Goal: Complete application form: Complete application form

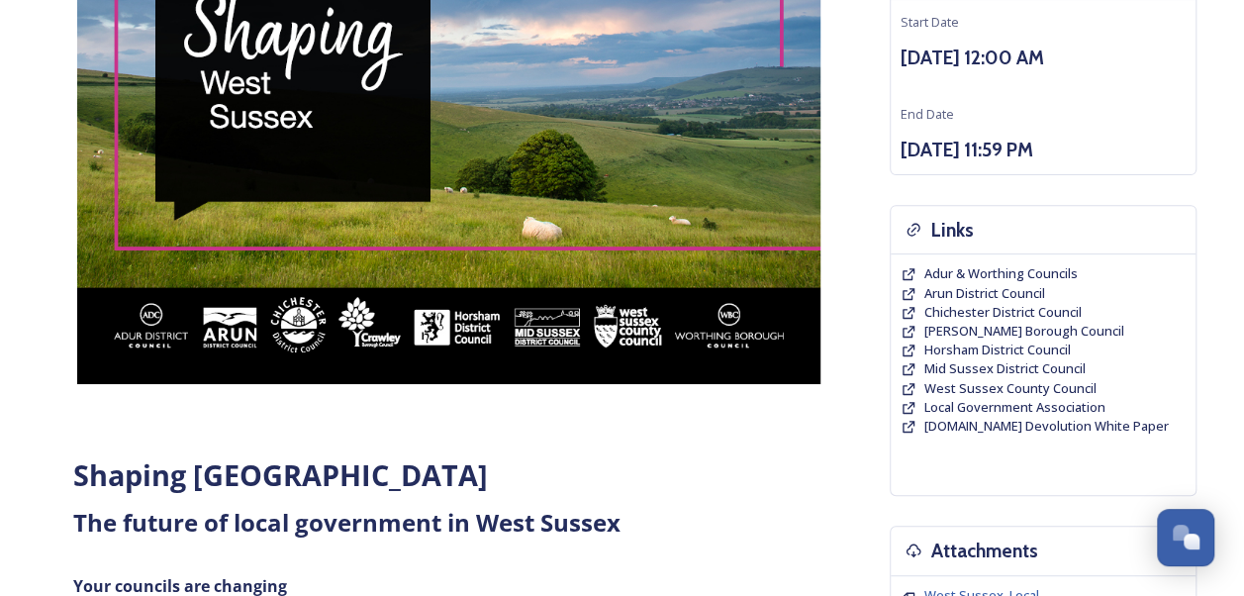
scroll to position [305, 0]
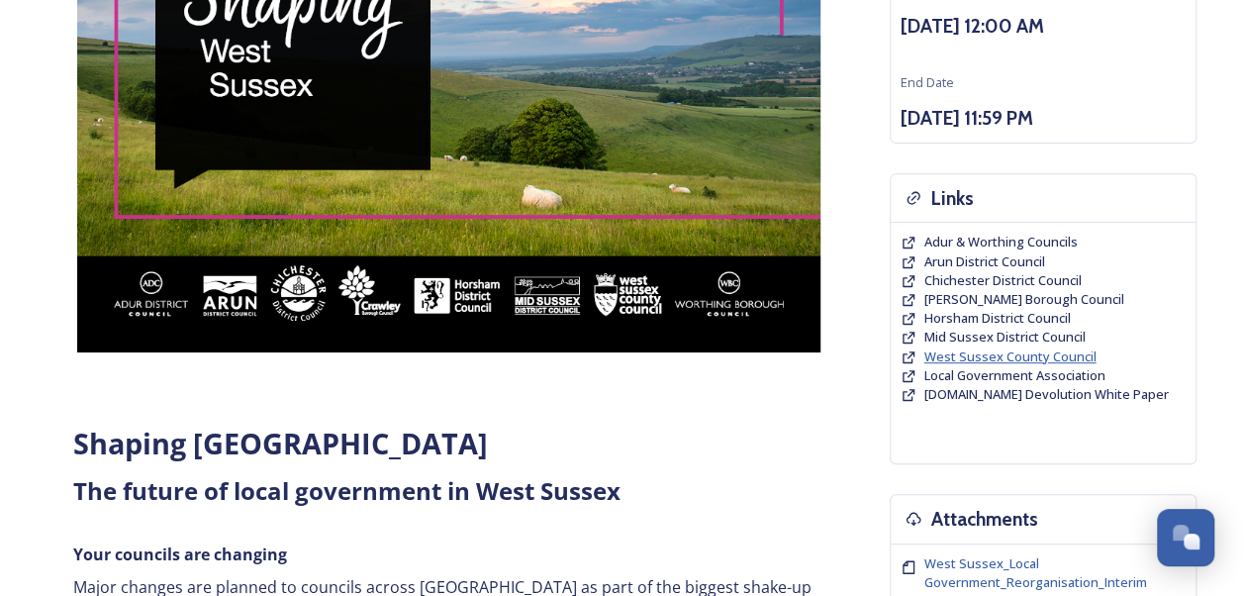
click at [944, 348] on span "West Sussex County Council" at bounding box center [1011, 356] width 172 height 18
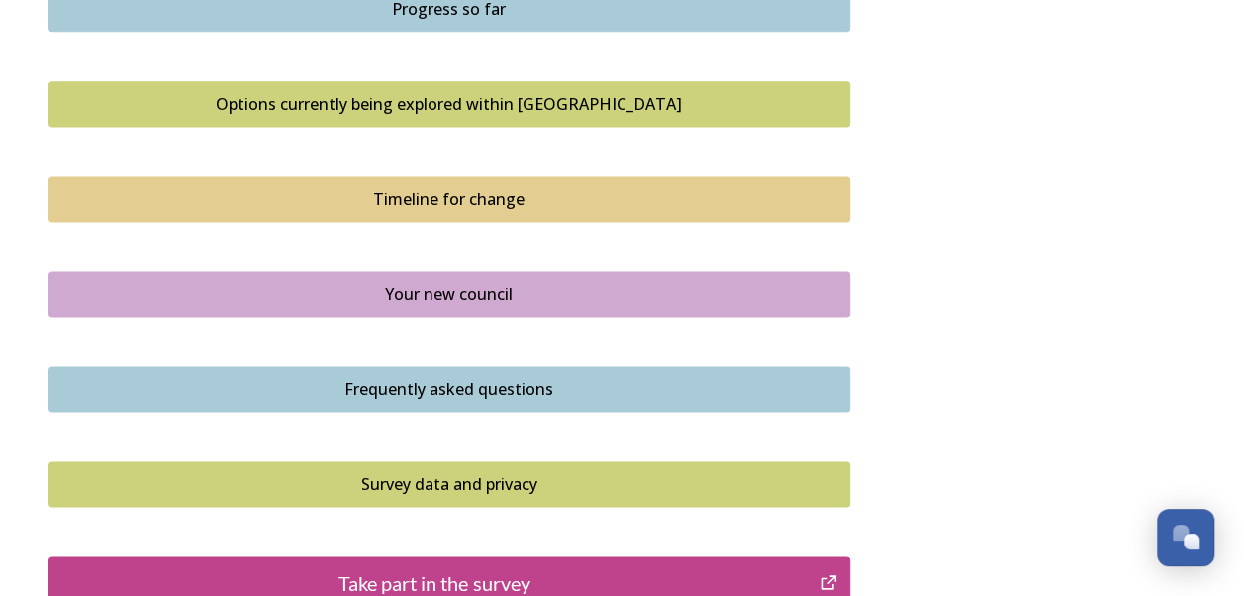
scroll to position [1493, 0]
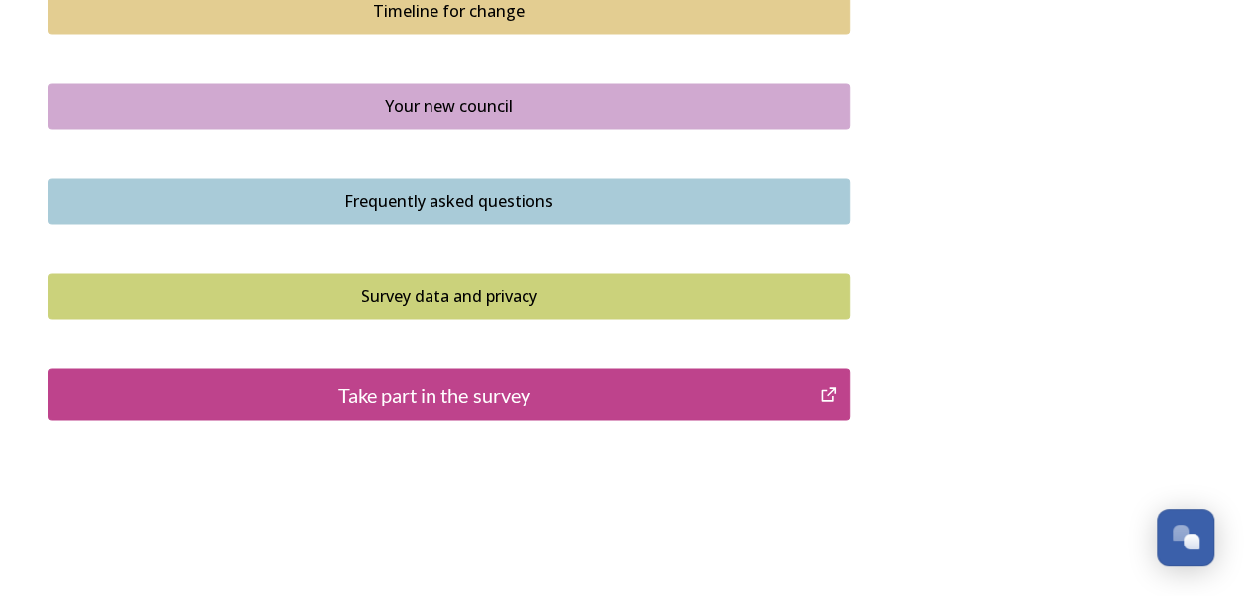
click at [384, 392] on div "Take part in the survey" at bounding box center [434, 394] width 751 height 30
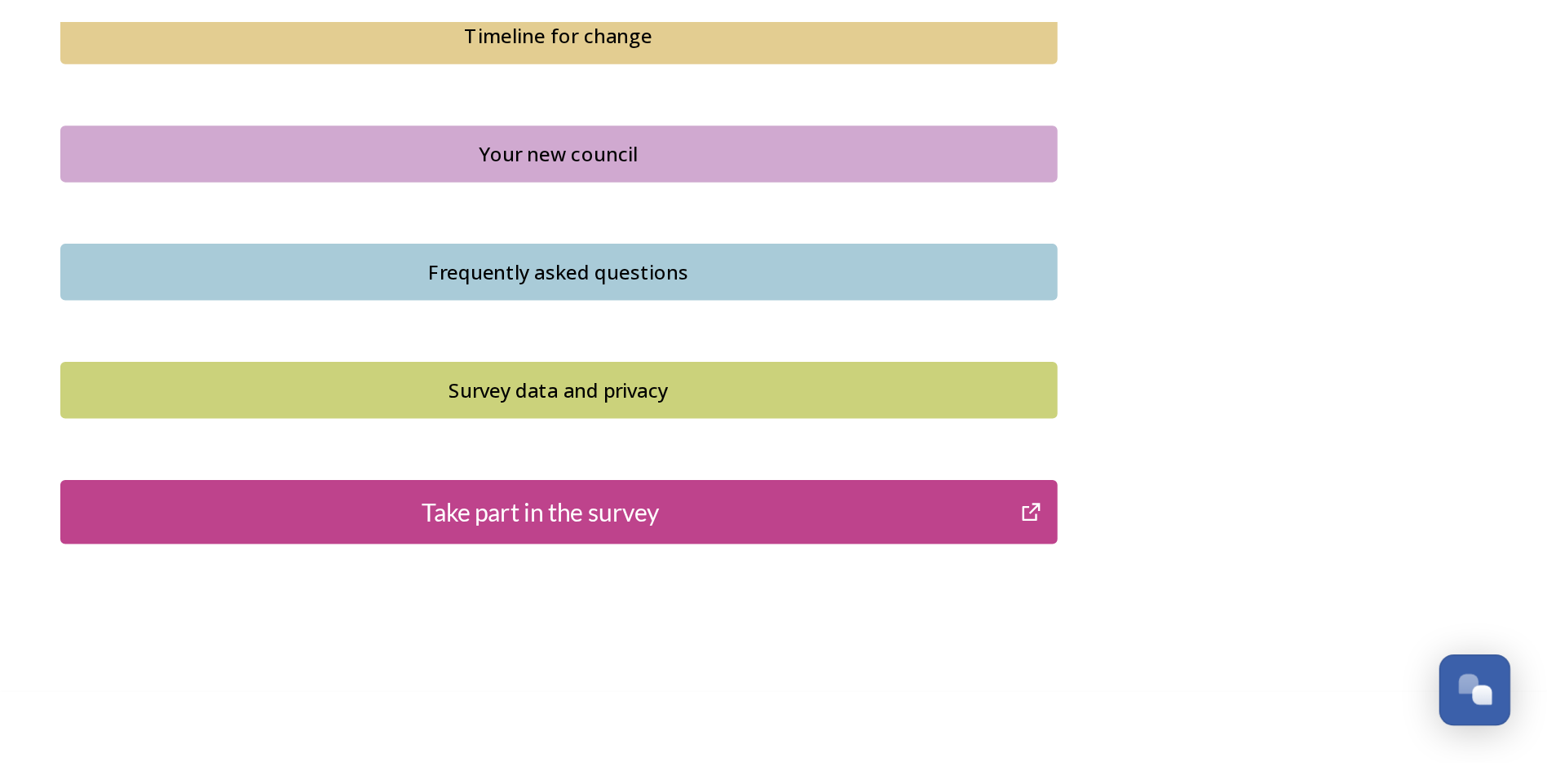
scroll to position [970, 0]
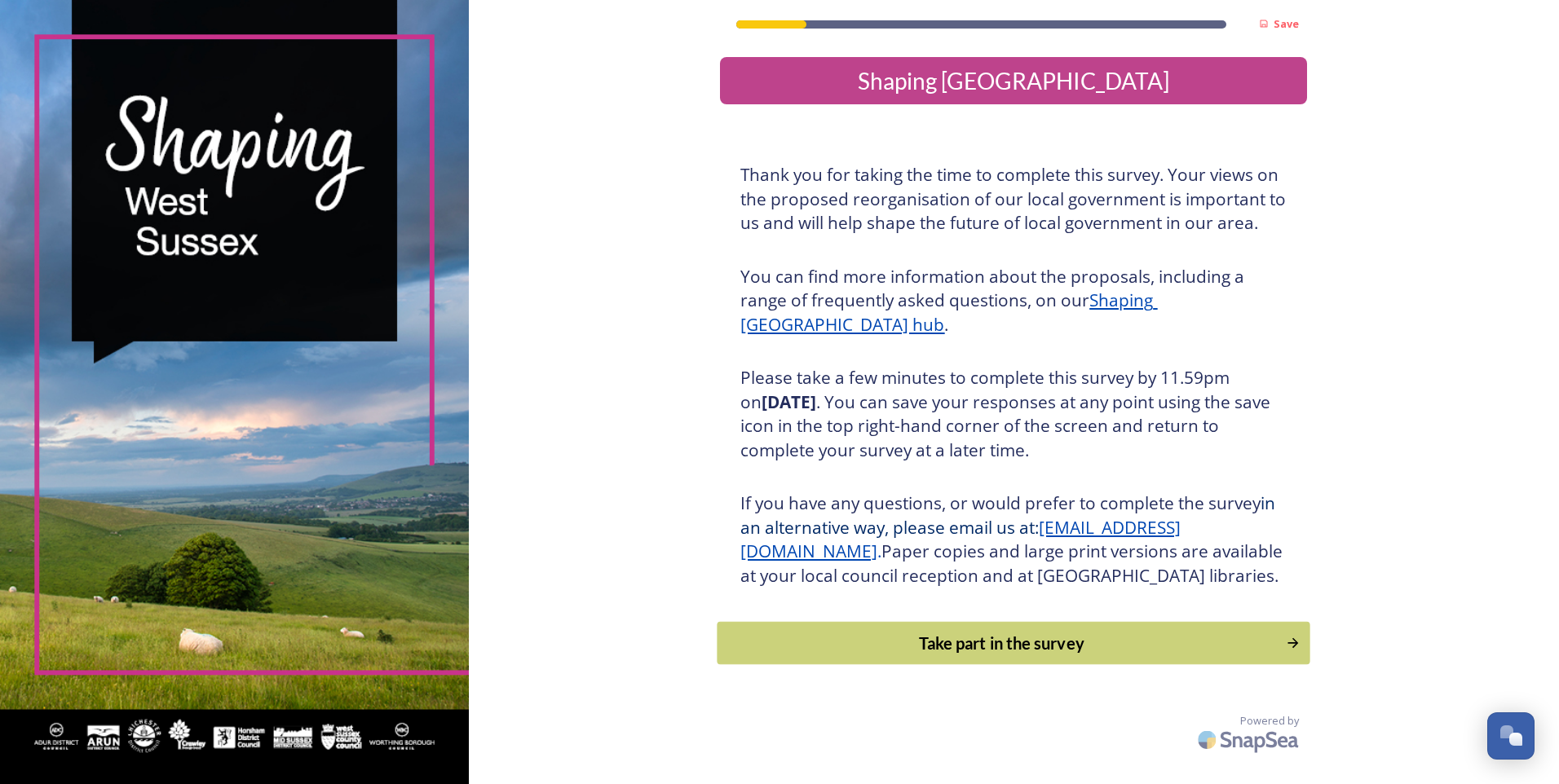
click at [910, 490] on div "Take part in the survey" at bounding box center [1001, 643] width 551 height 25
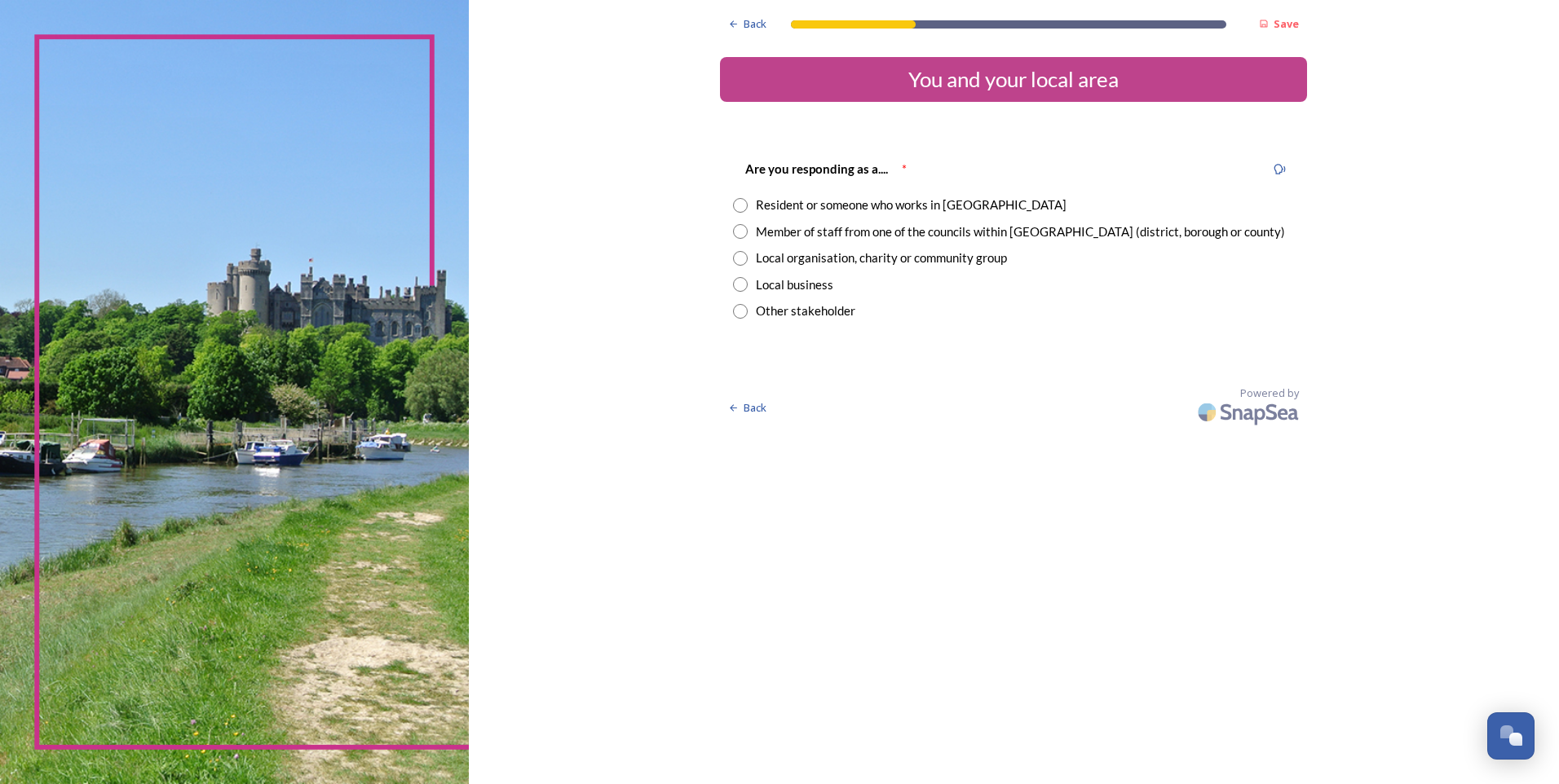
click at [737, 236] on input "radio" at bounding box center [740, 231] width 15 height 15
radio input "true"
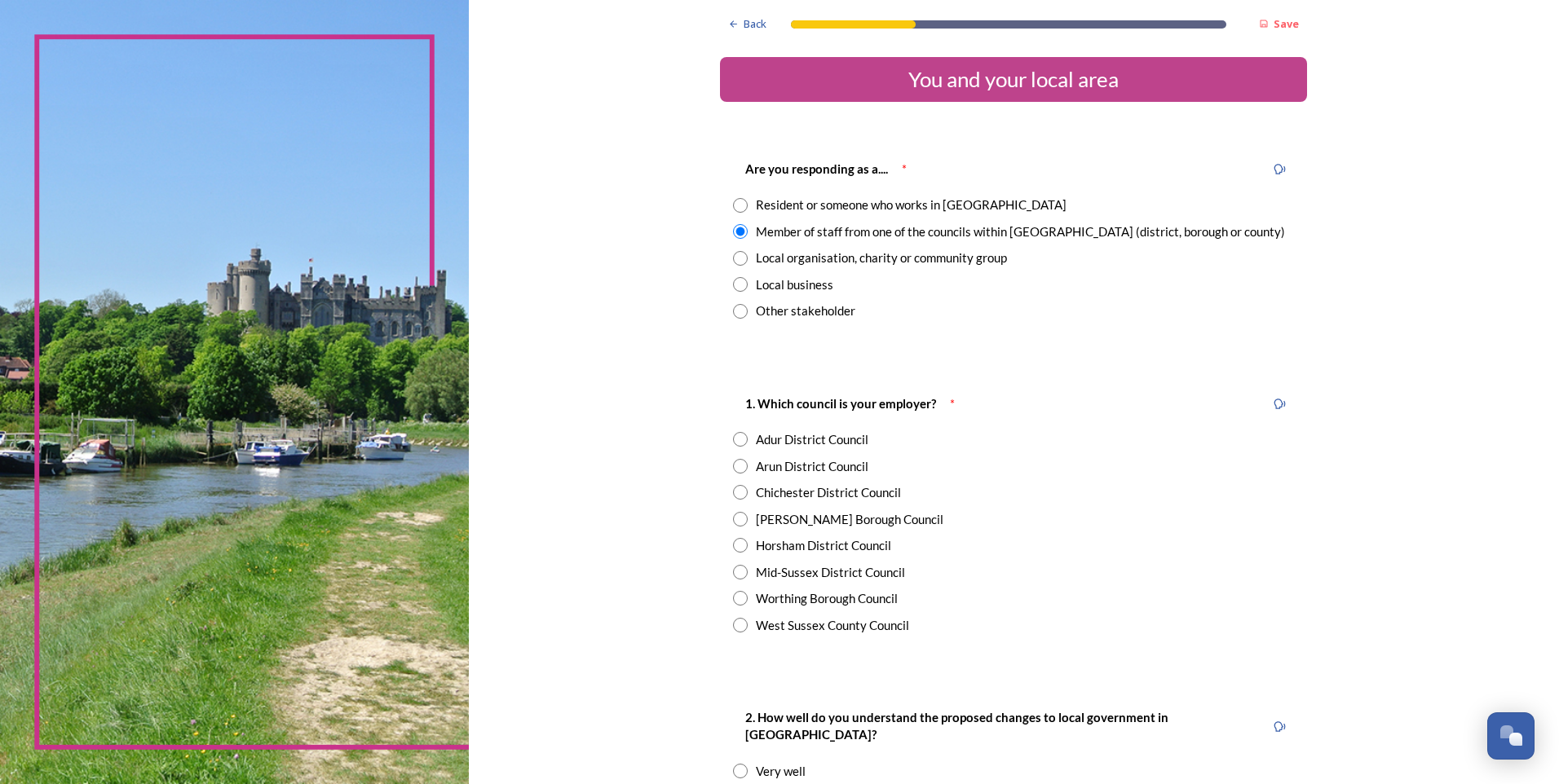
click at [737, 490] on input "radio" at bounding box center [740, 625] width 15 height 15
radio input "true"
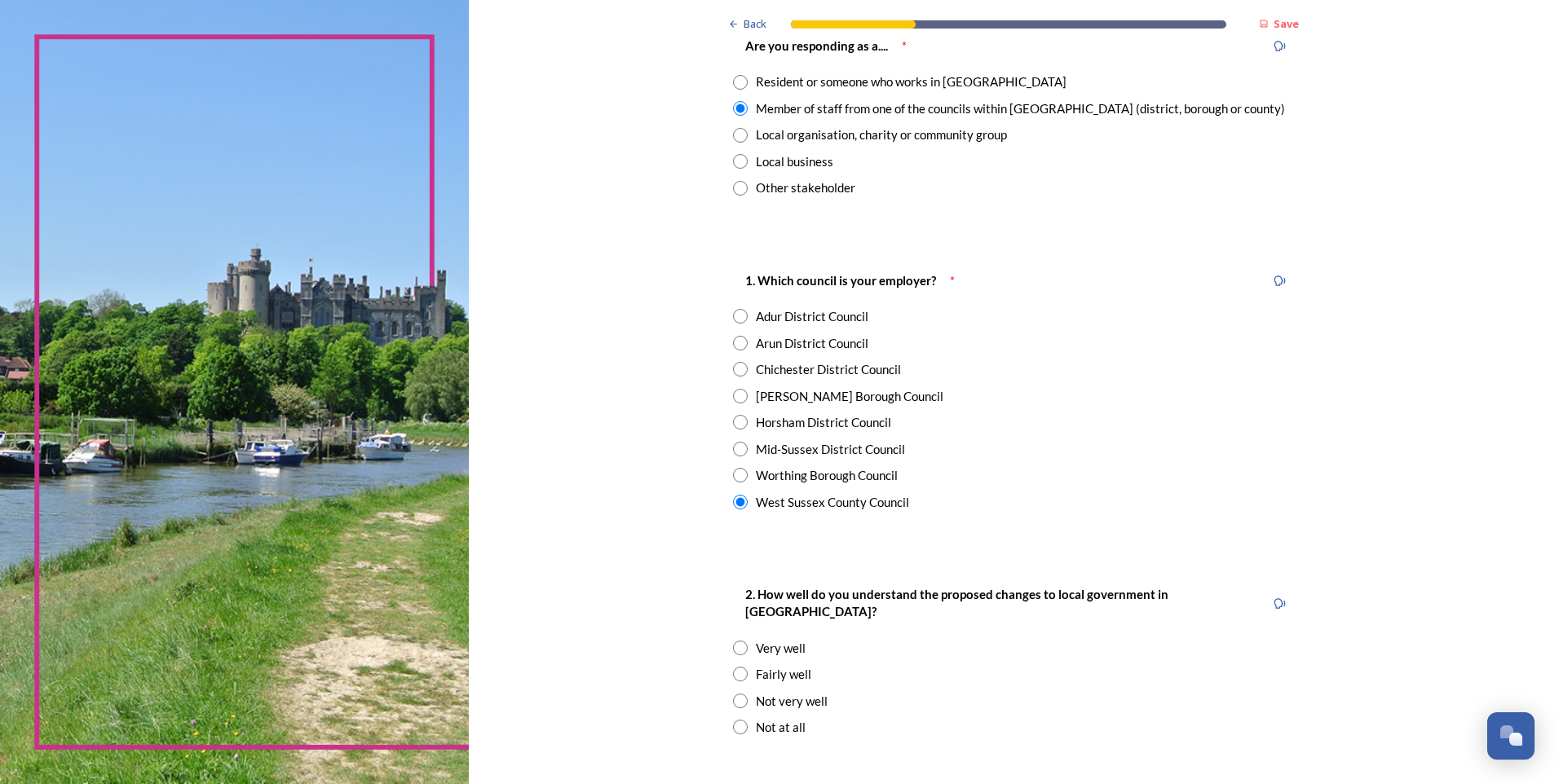
scroll to position [163, 0]
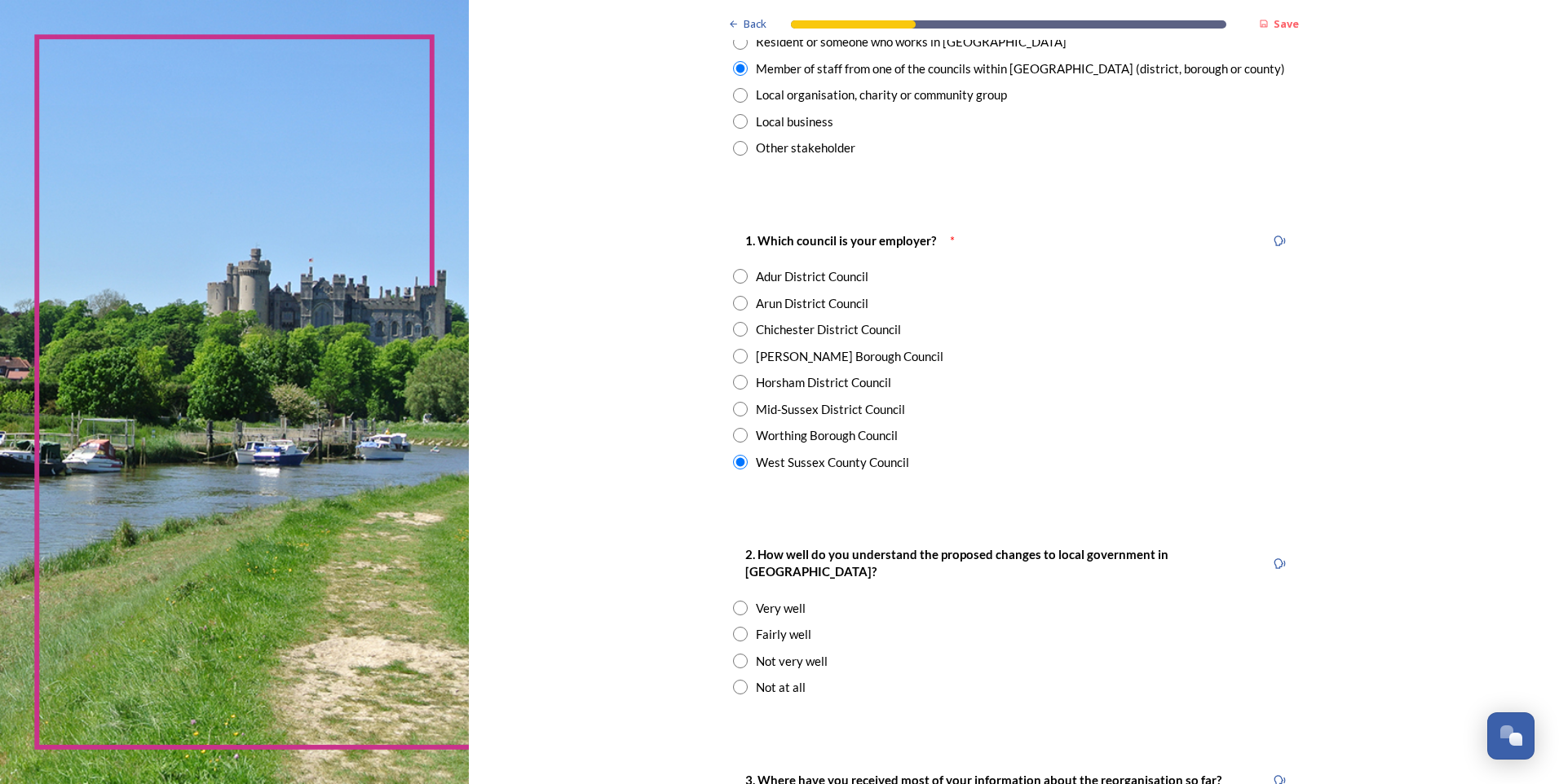
click at [733, 490] on input "radio" at bounding box center [740, 634] width 15 height 15
radio input "true"
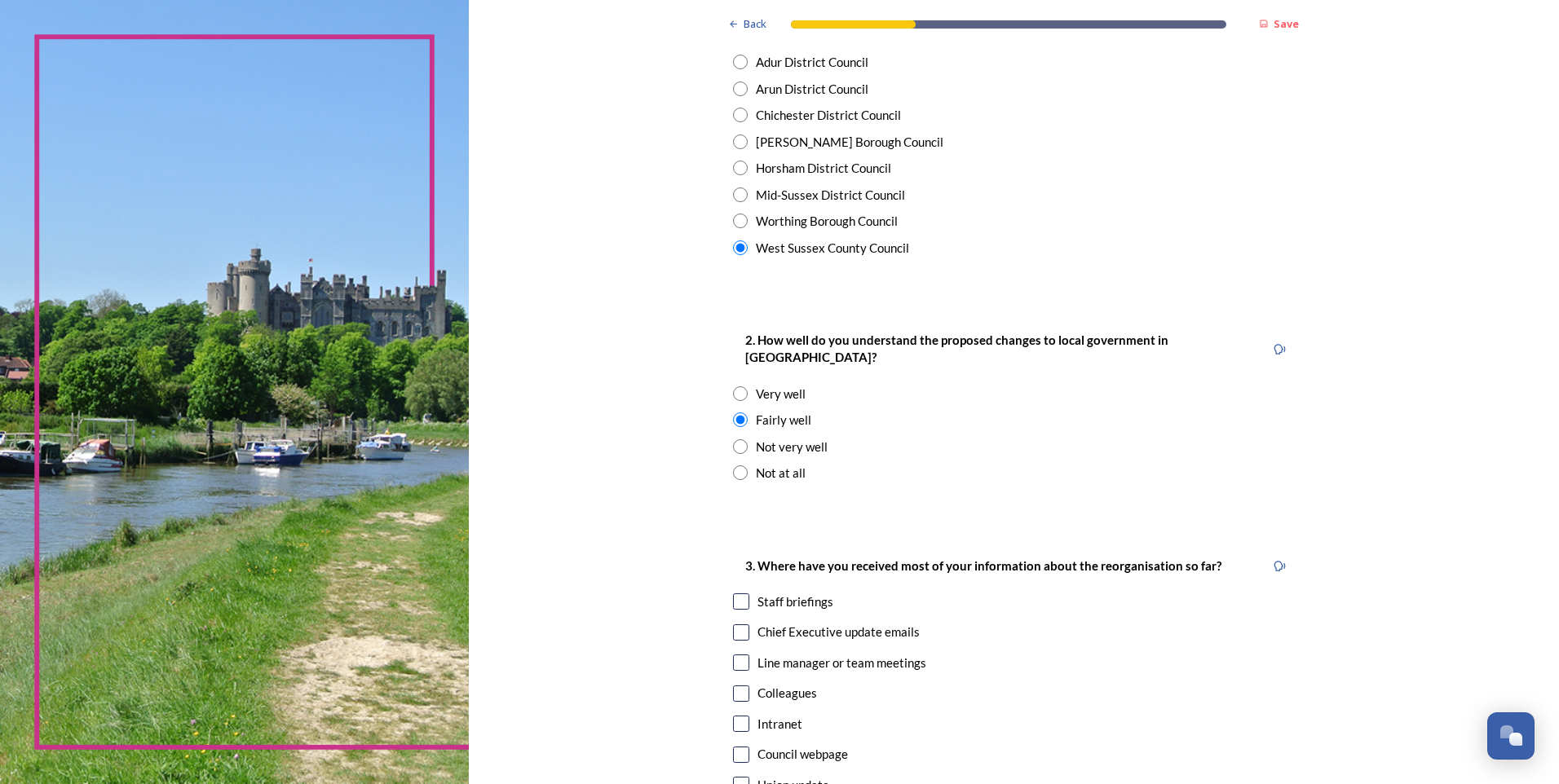
scroll to position [408, 0]
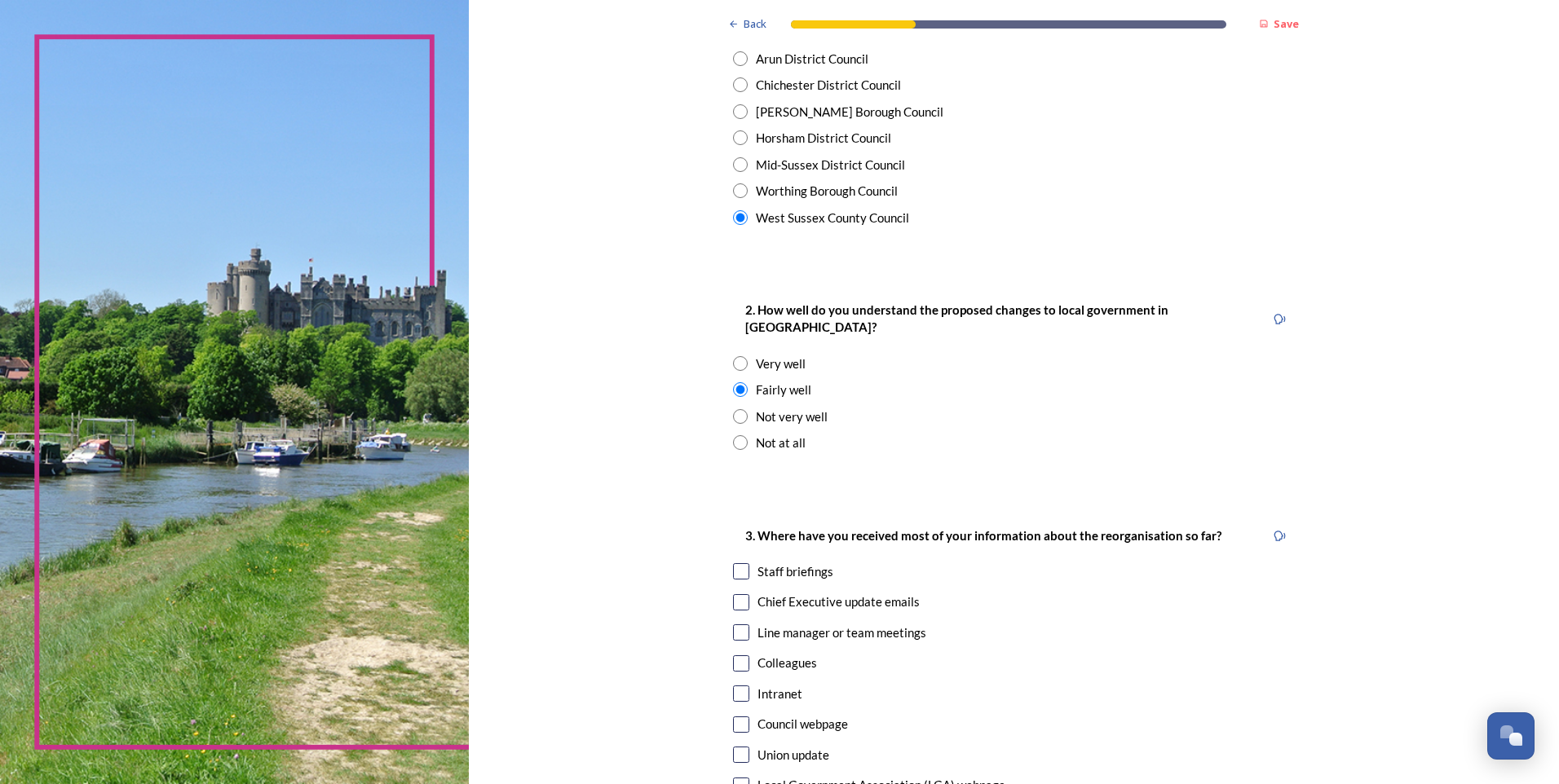
click at [736, 490] on input "checkbox" at bounding box center [741, 572] width 16 height 16
checkbox input "true"
click at [738, 490] on input "checkbox" at bounding box center [741, 603] width 16 height 16
checkbox input "true"
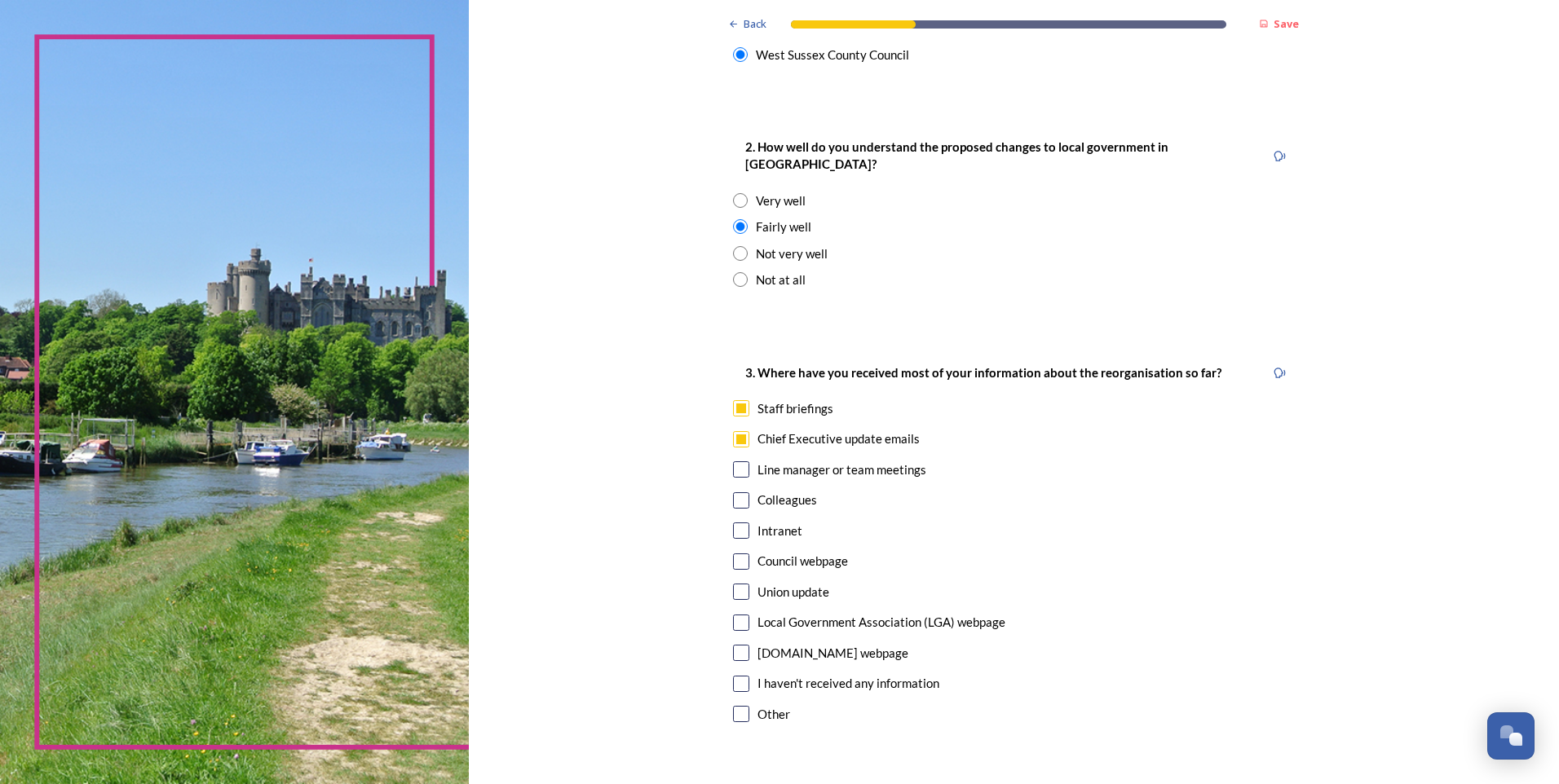
scroll to position [652, 0]
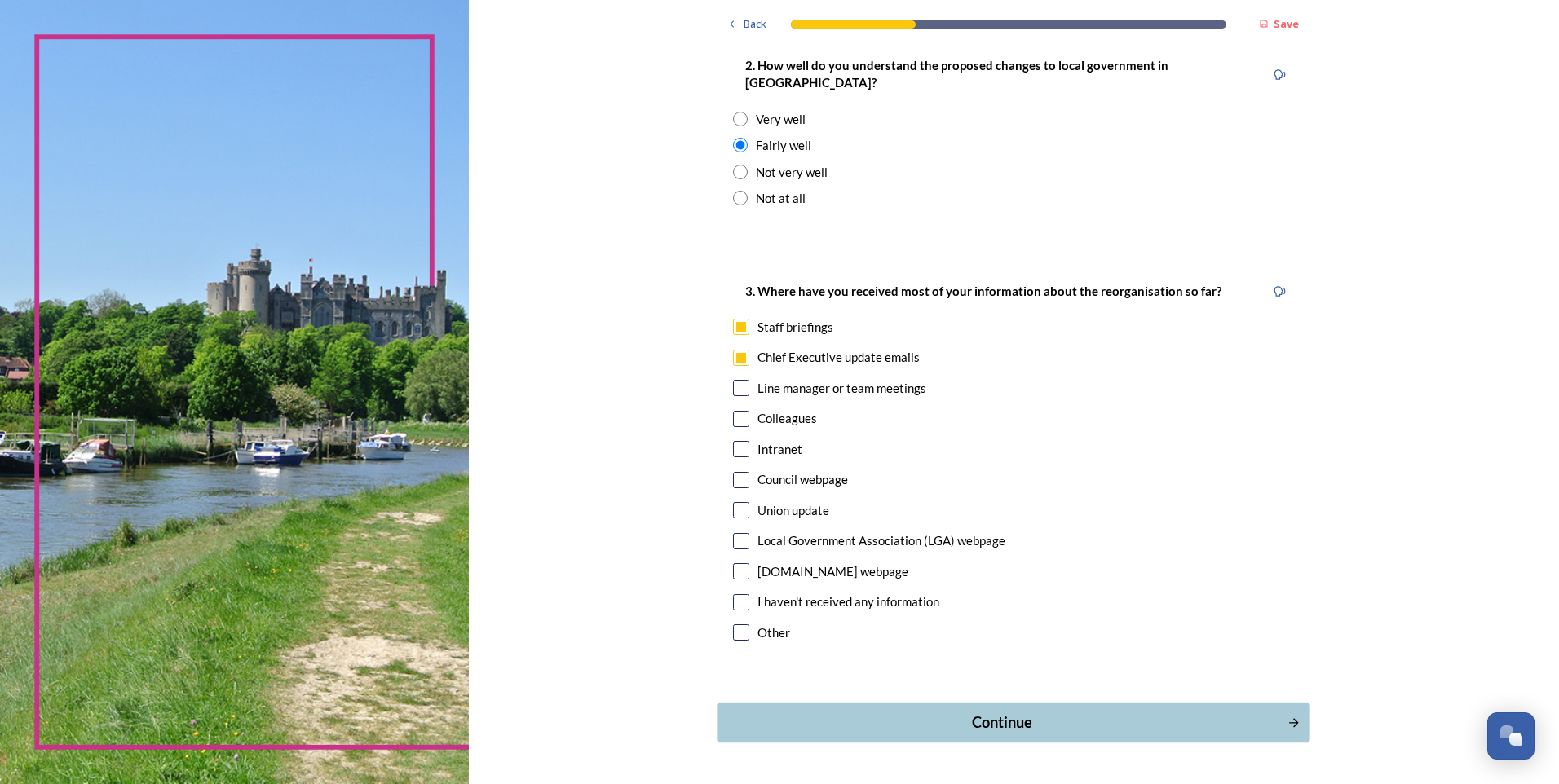
click at [818, 490] on div "Continue" at bounding box center [1002, 722] width 552 height 22
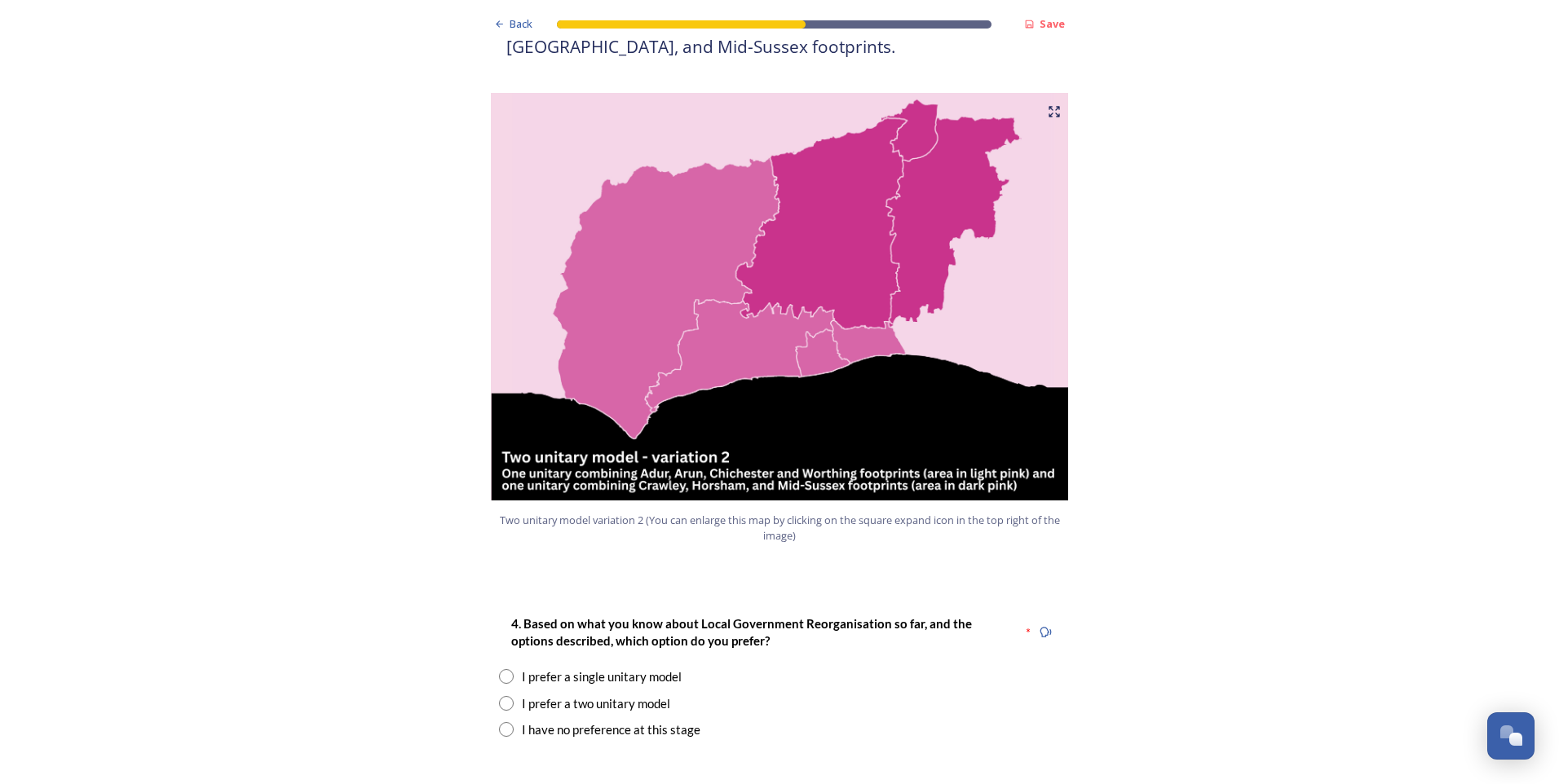
scroll to position [1712, 0]
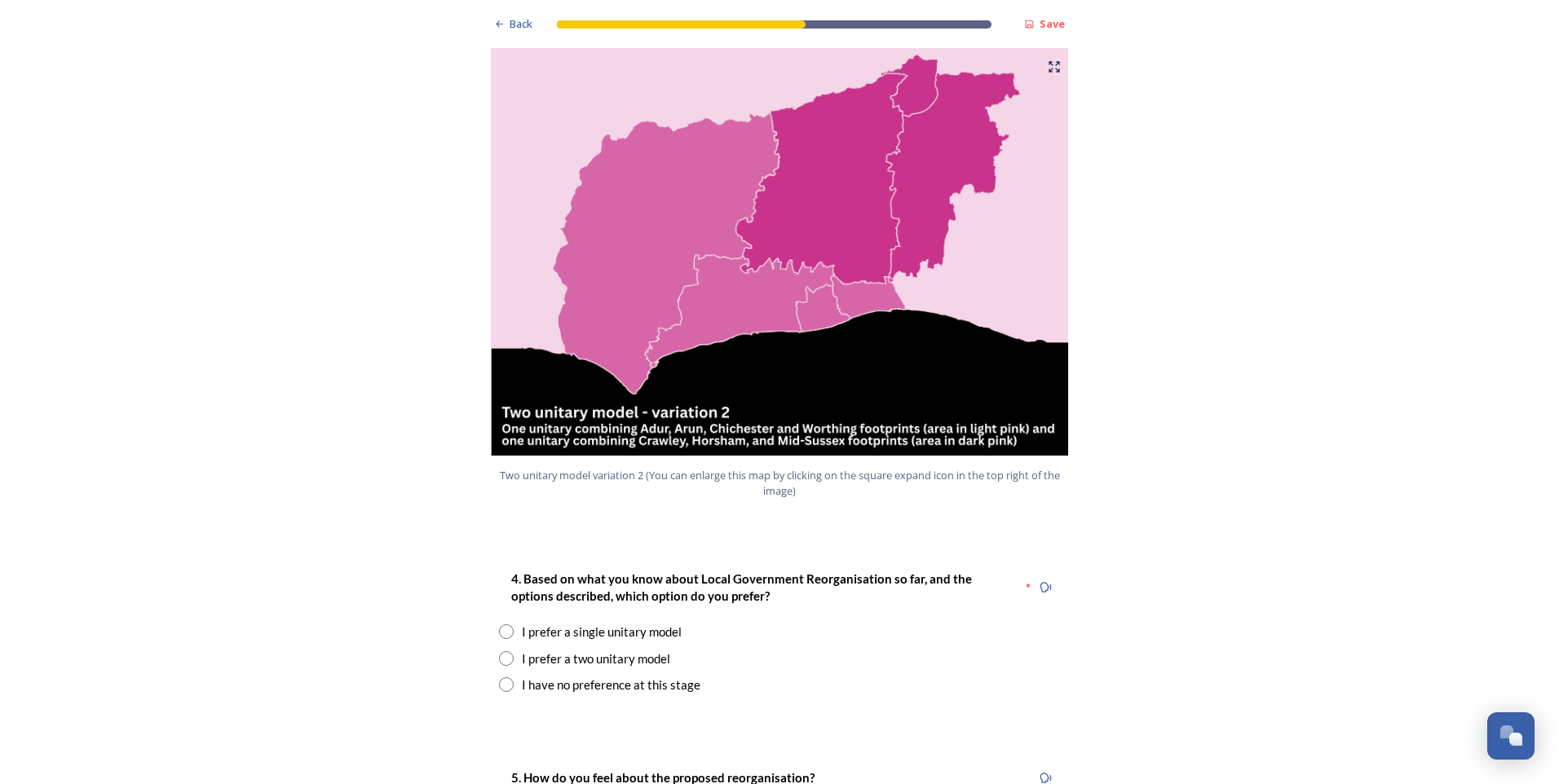
click at [499, 490] on input "radio" at bounding box center [506, 659] width 15 height 15
radio input "true"
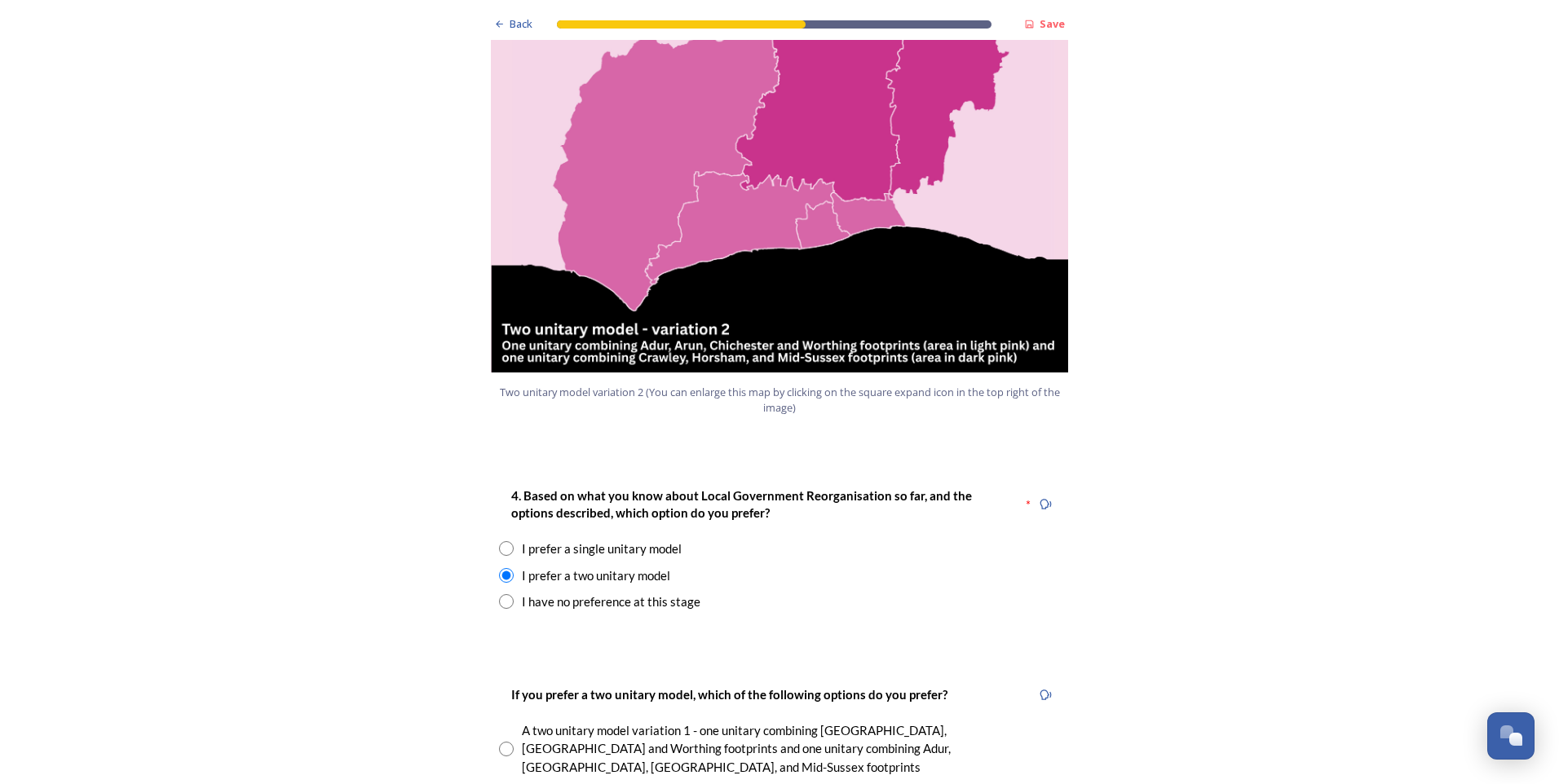
scroll to position [1957, 0]
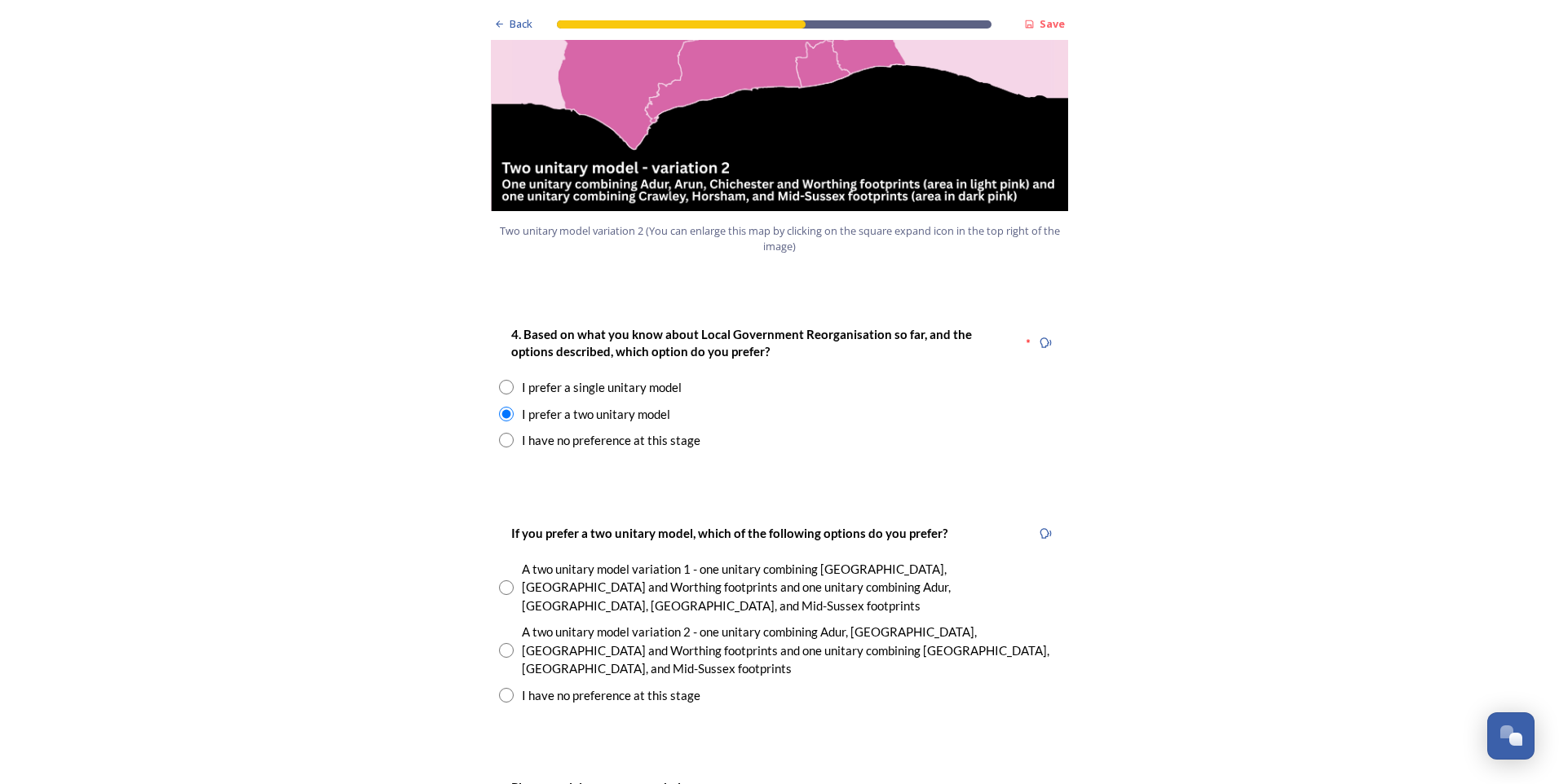
click at [502, 490] on input "radio" at bounding box center [506, 588] width 15 height 15
click at [515, 490] on div "A two unitary model variation 2 - one unitary combining Adur, [GEOGRAPHIC_DATA]…" at bounding box center [779, 650] width 561 height 55
radio input "false"
radio input "true"
click at [499, 490] on input "radio" at bounding box center [506, 695] width 15 height 15
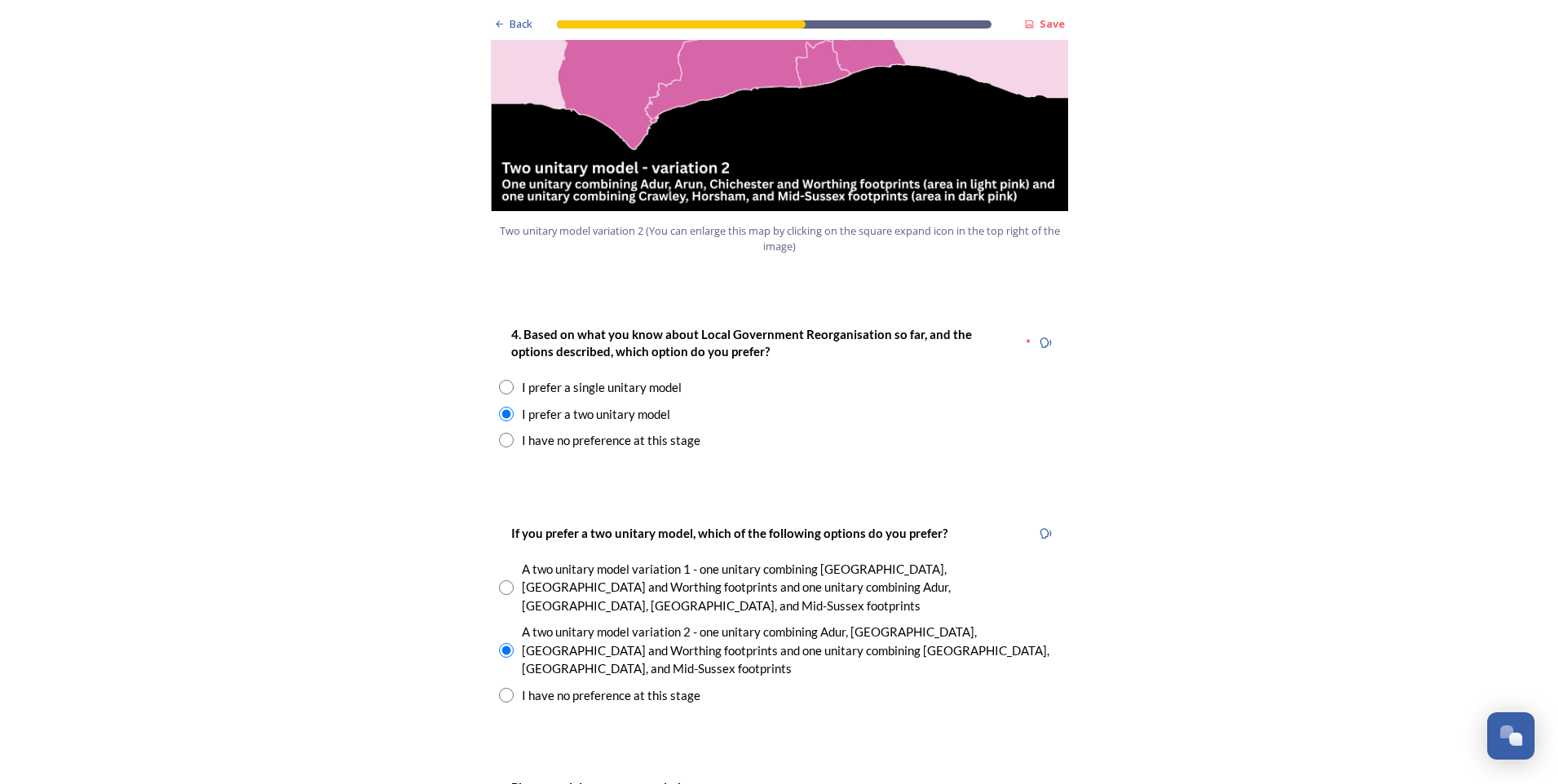
radio input "true"
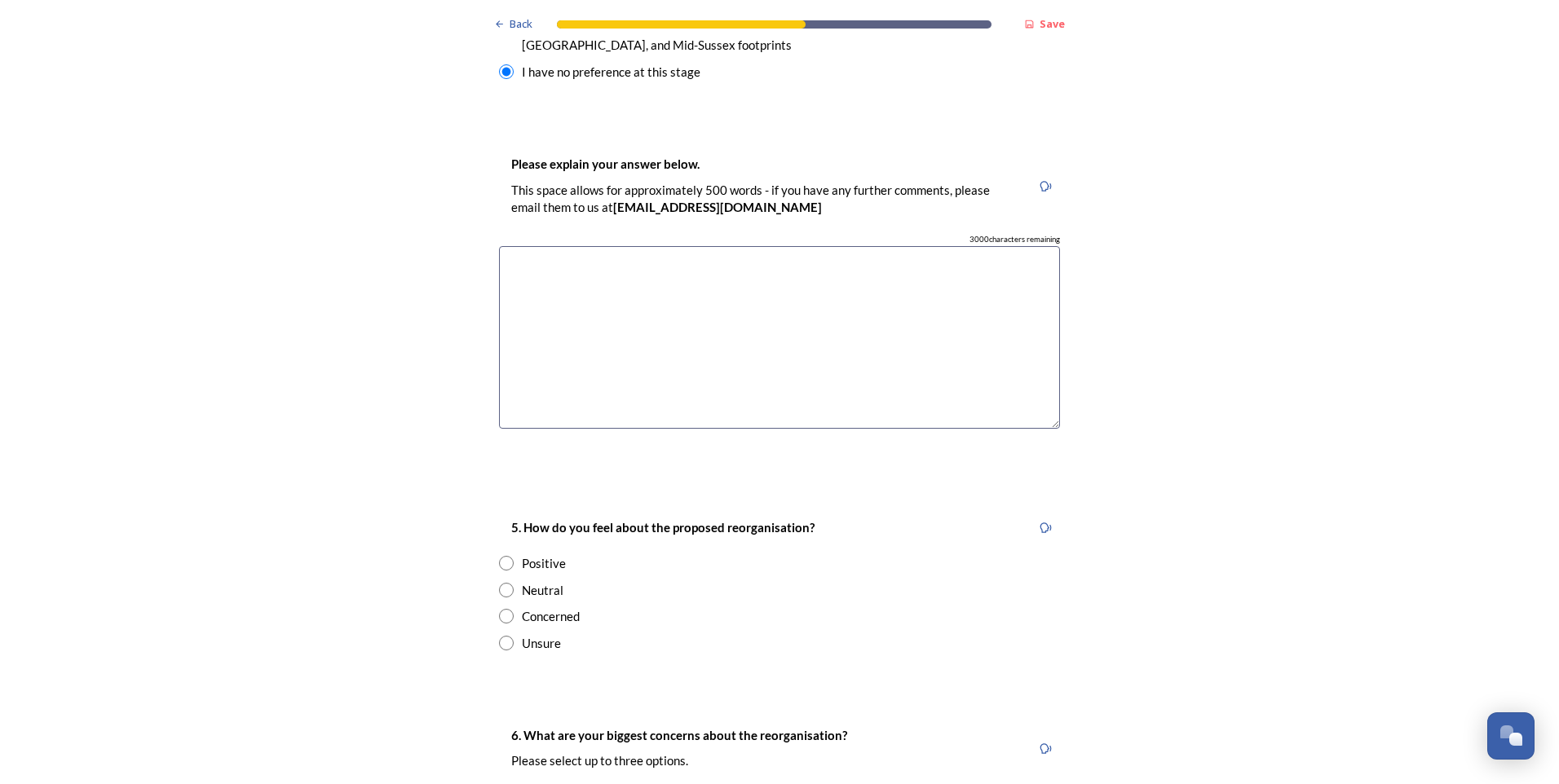
scroll to position [2609, 0]
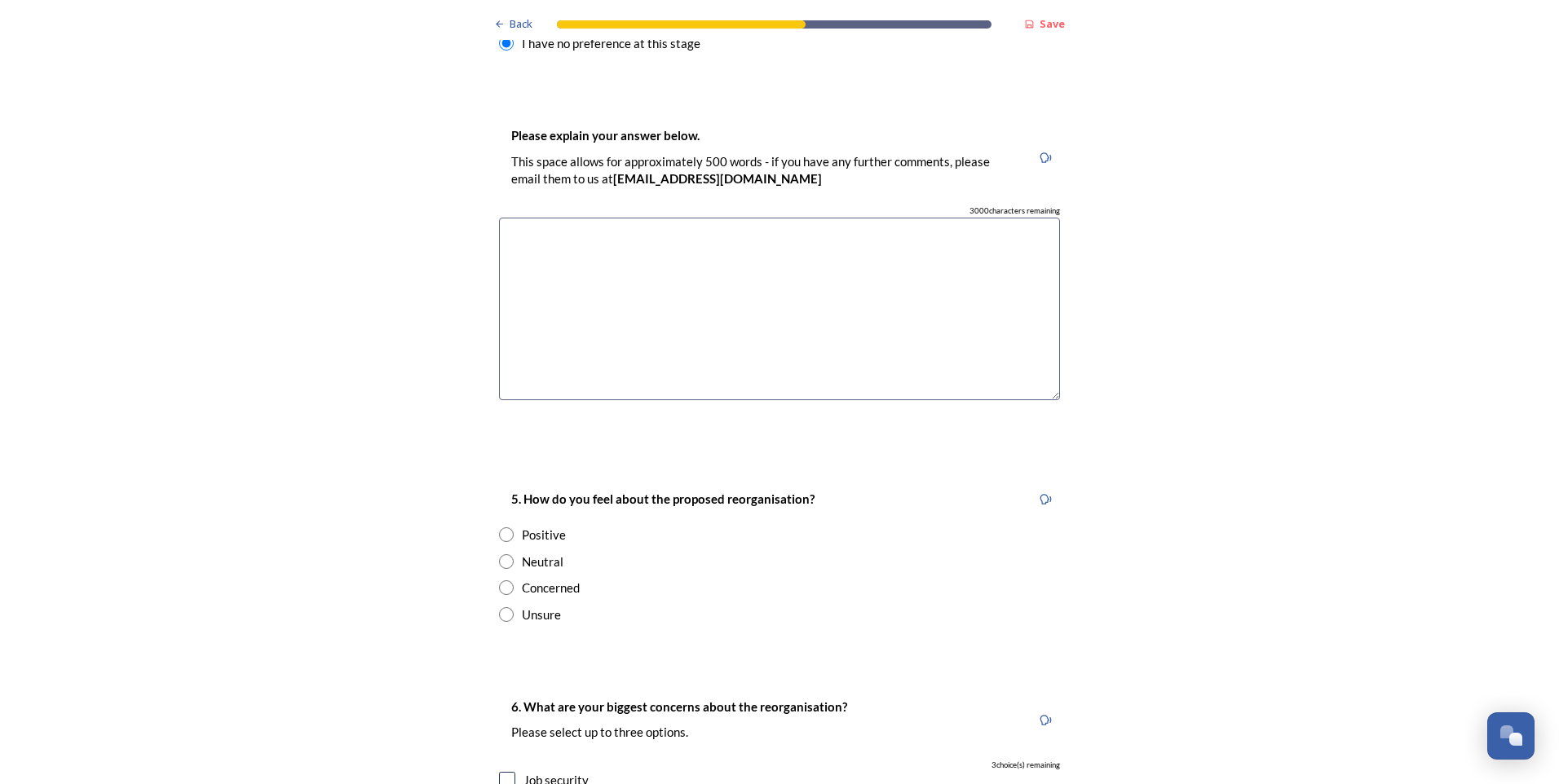
click at [502, 490] on input "radio" at bounding box center [506, 588] width 15 height 15
radio input "true"
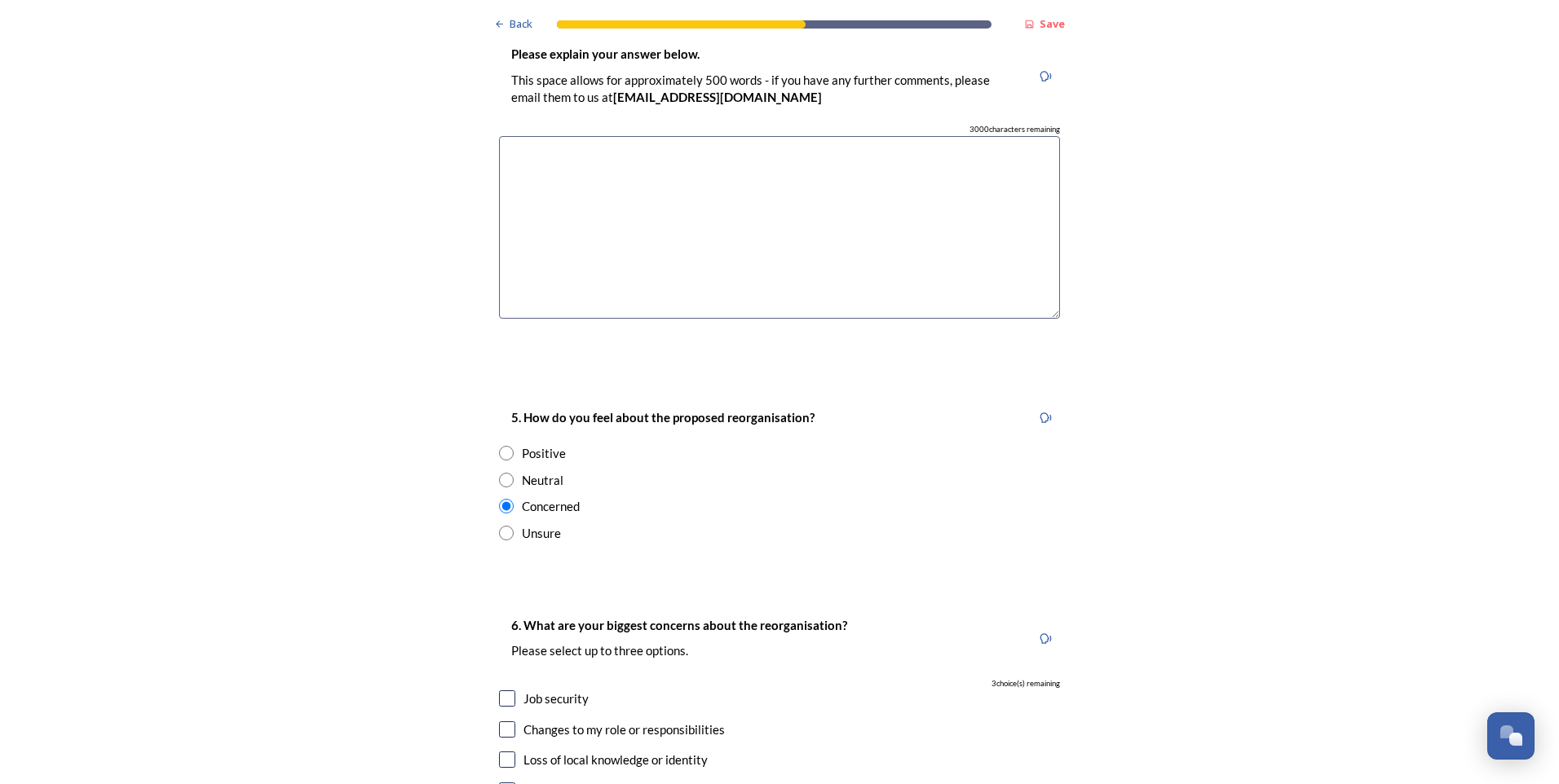
scroll to position [2772, 0]
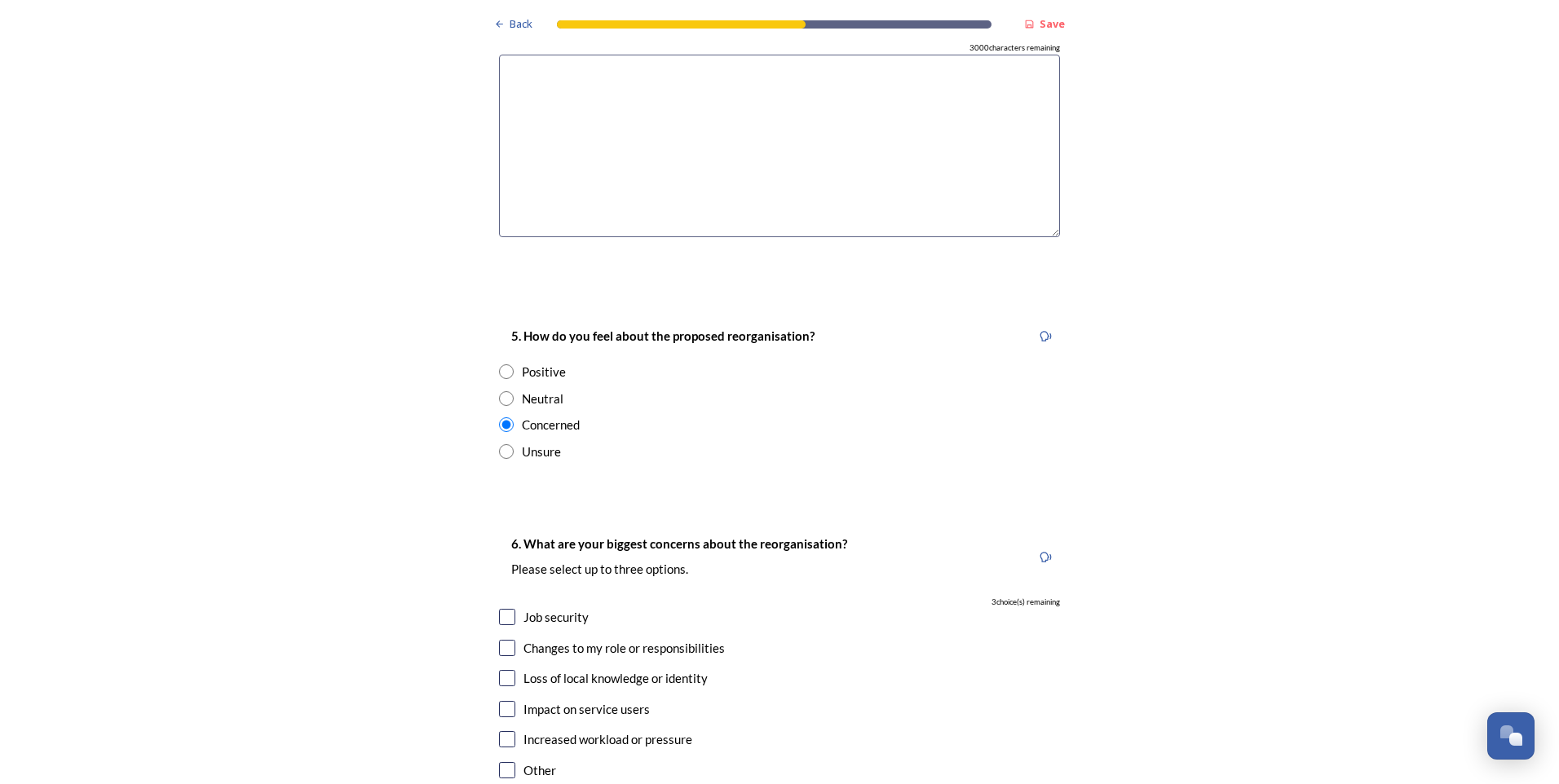
click at [503, 490] on input "checkbox" at bounding box center [507, 617] width 16 height 16
checkbox input "true"
click at [499, 490] on input "checkbox" at bounding box center [507, 648] width 16 height 16
checkbox input "true"
click at [506, 490] on input "checkbox" at bounding box center [507, 679] width 16 height 16
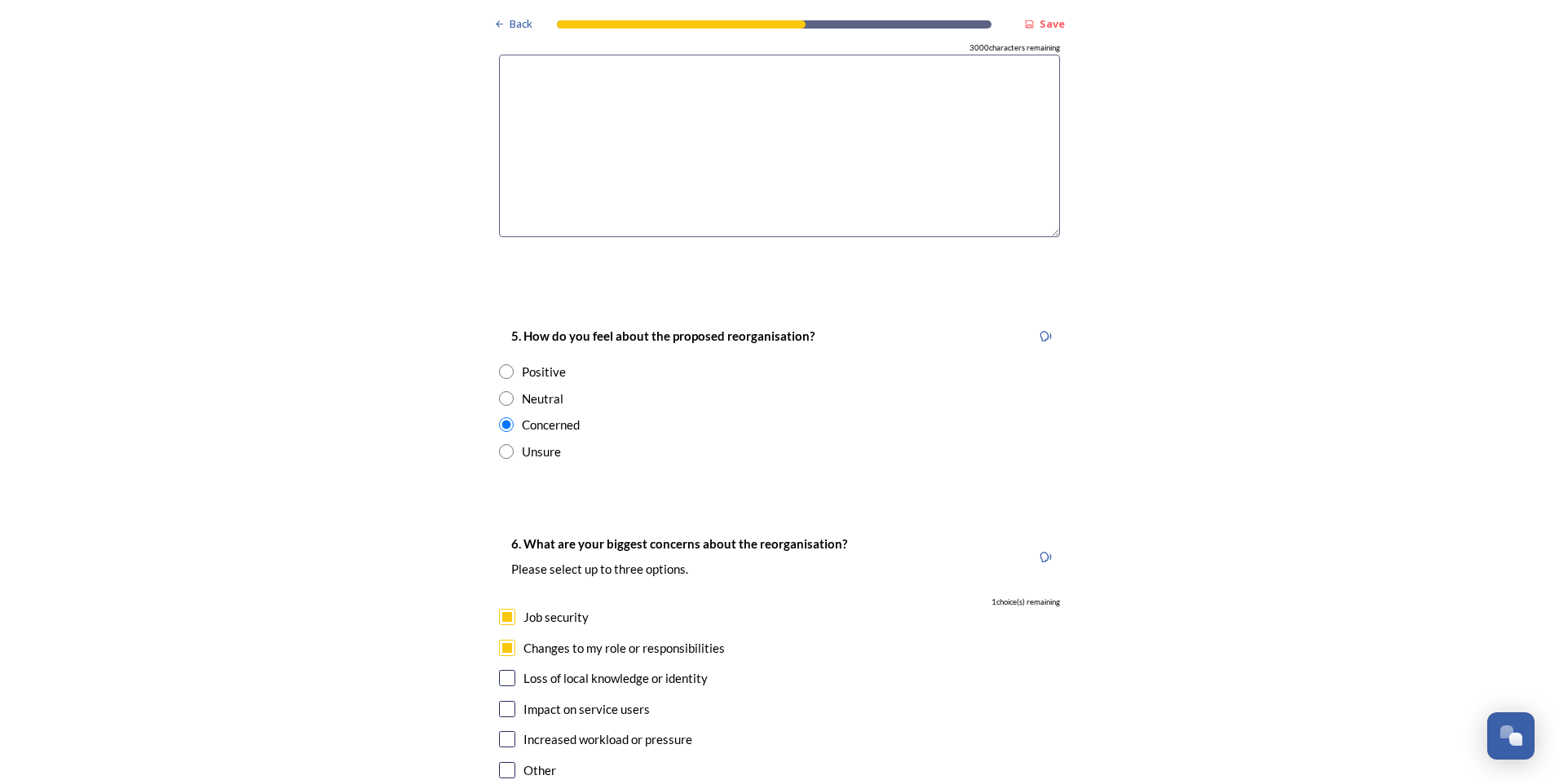
checkbox input "true"
click at [502, 490] on input "checkbox" at bounding box center [507, 709] width 16 height 16
click at [499, 490] on input "checkbox" at bounding box center [507, 709] width 16 height 16
click at [500, 490] on input "checkbox" at bounding box center [507, 709] width 16 height 16
checkbox input "false"
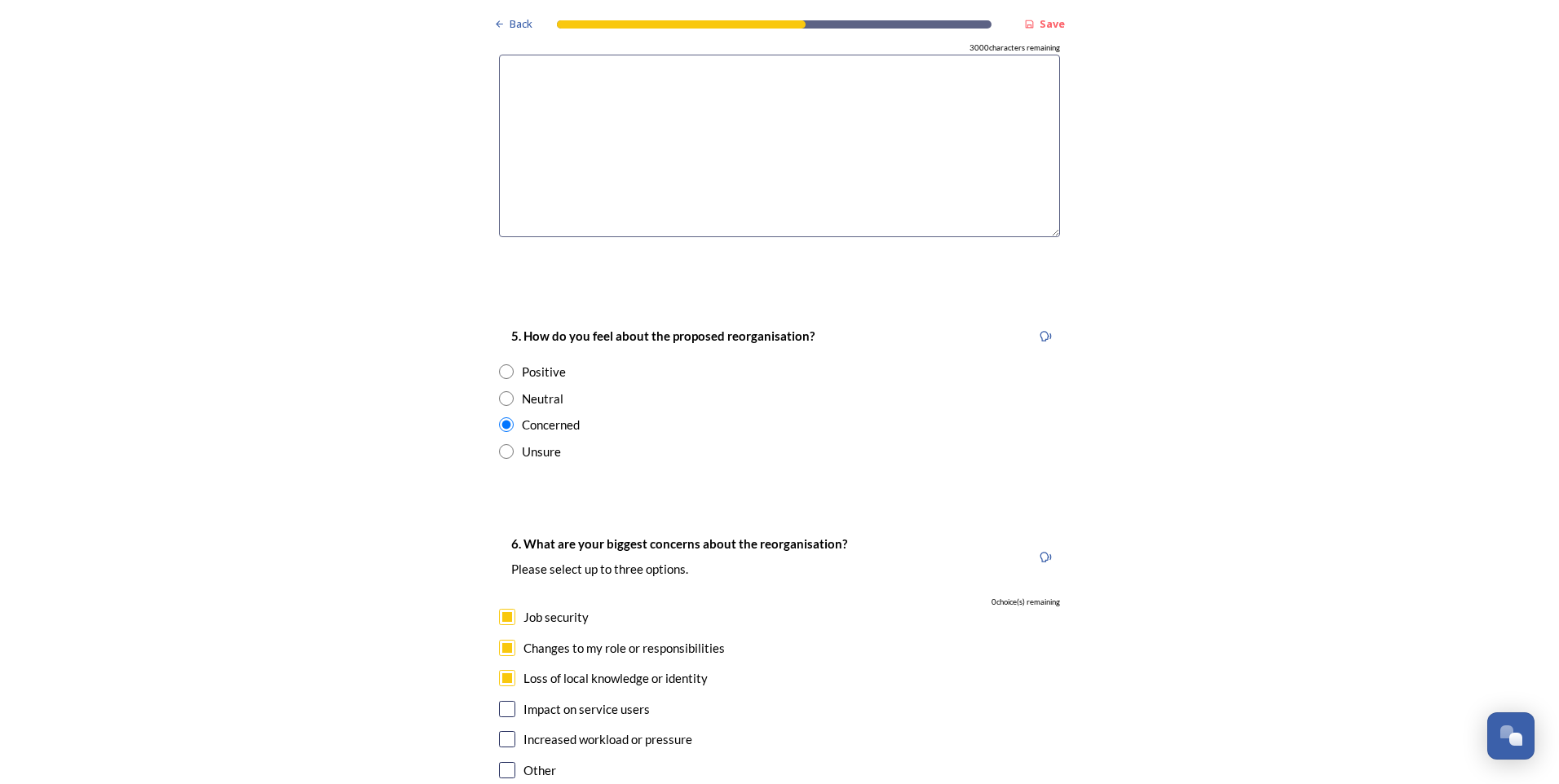
click at [501, 490] on input "checkbox" at bounding box center [507, 679] width 16 height 16
checkbox input "false"
click at [502, 490] on input "checkbox" at bounding box center [507, 709] width 16 height 16
checkbox input "true"
click at [499, 490] on input "checkbox" at bounding box center [507, 740] width 16 height 16
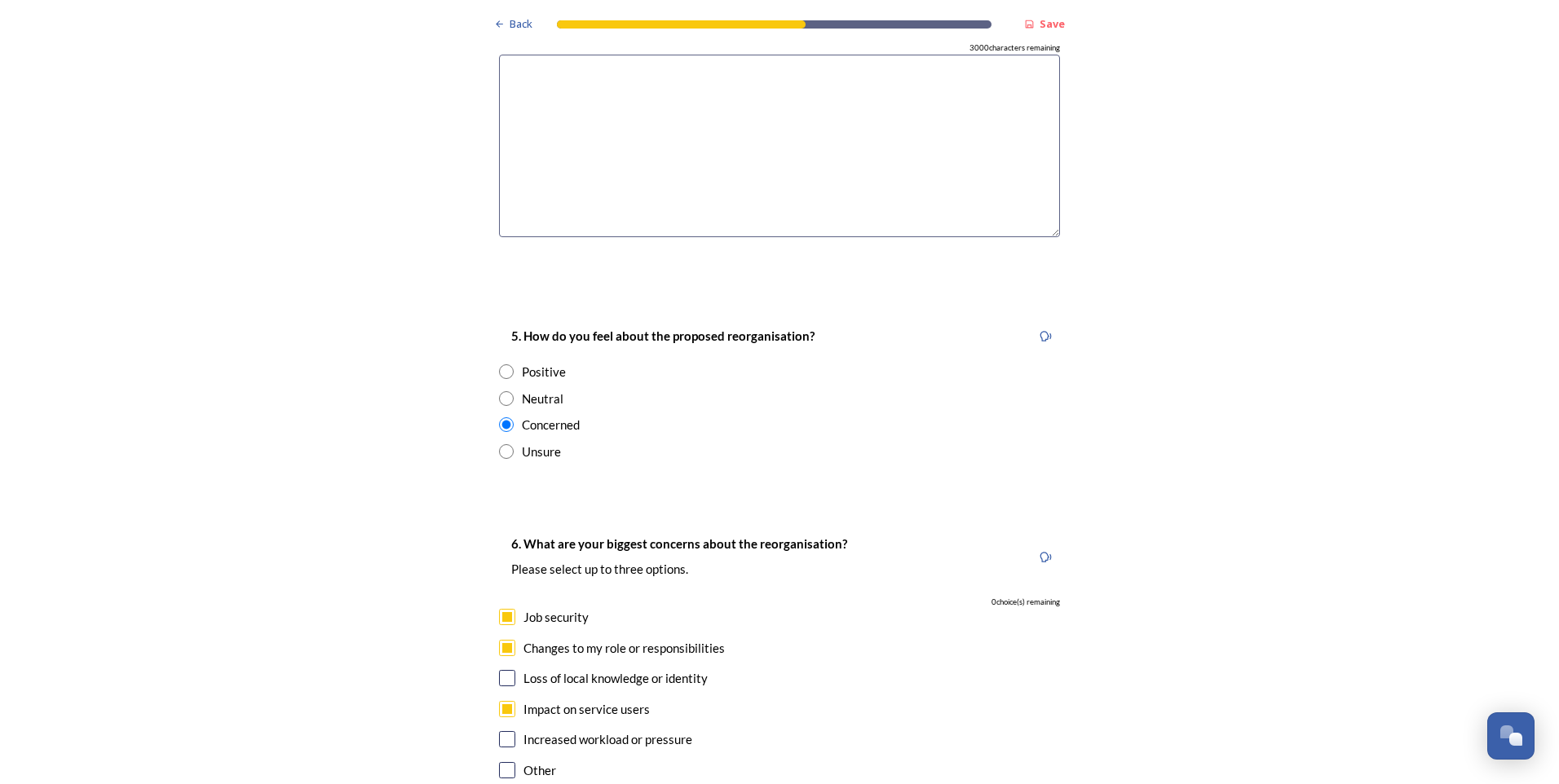
checkbox input "false"
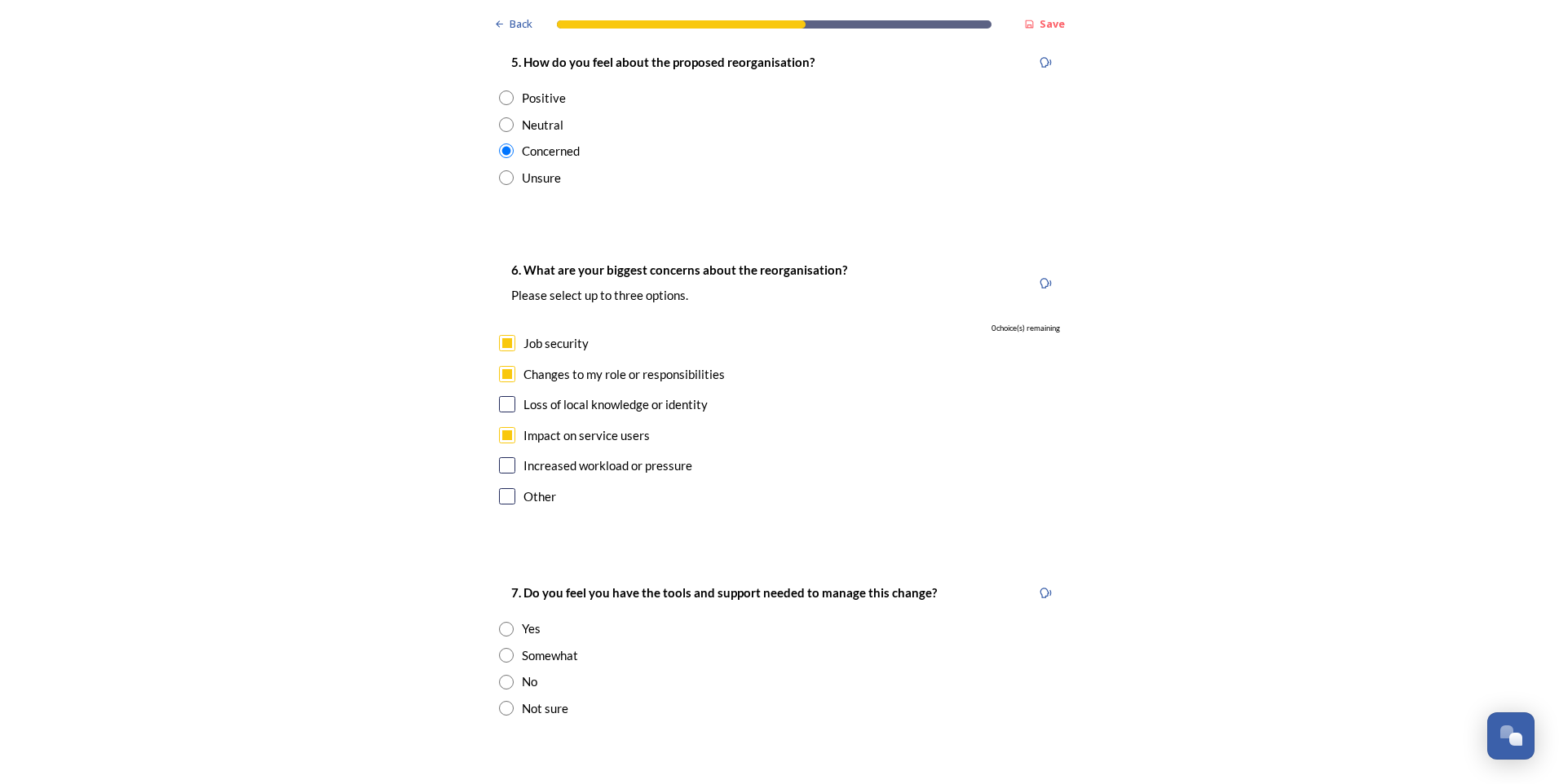
scroll to position [3097, 0]
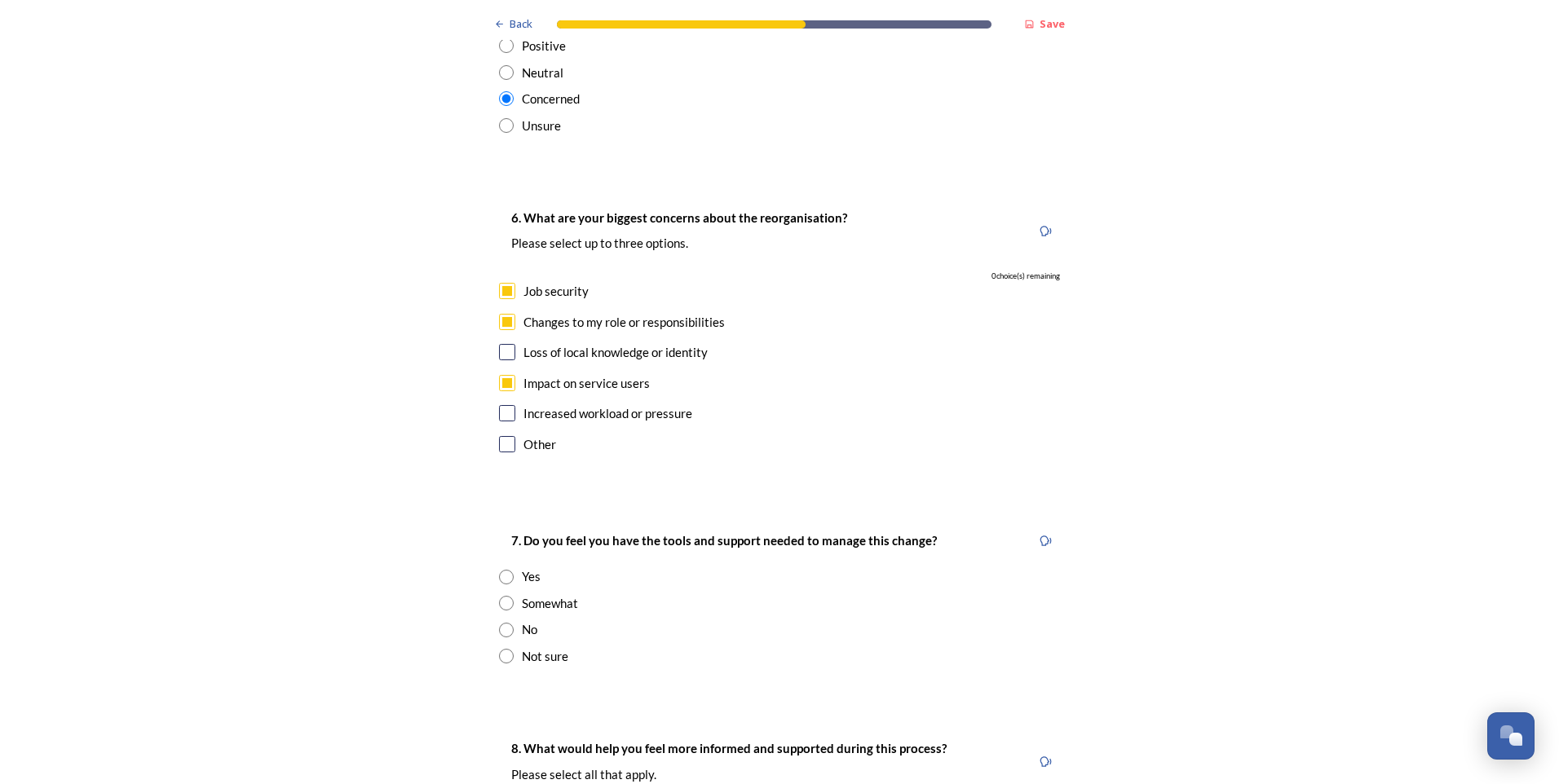
click at [503, 314] on input "checkbox" at bounding box center [507, 322] width 16 height 16
checkbox input "false"
click at [499, 405] on input "checkbox" at bounding box center [507, 413] width 16 height 16
checkbox input "true"
click at [505, 490] on input "radio" at bounding box center [506, 604] width 15 height 15
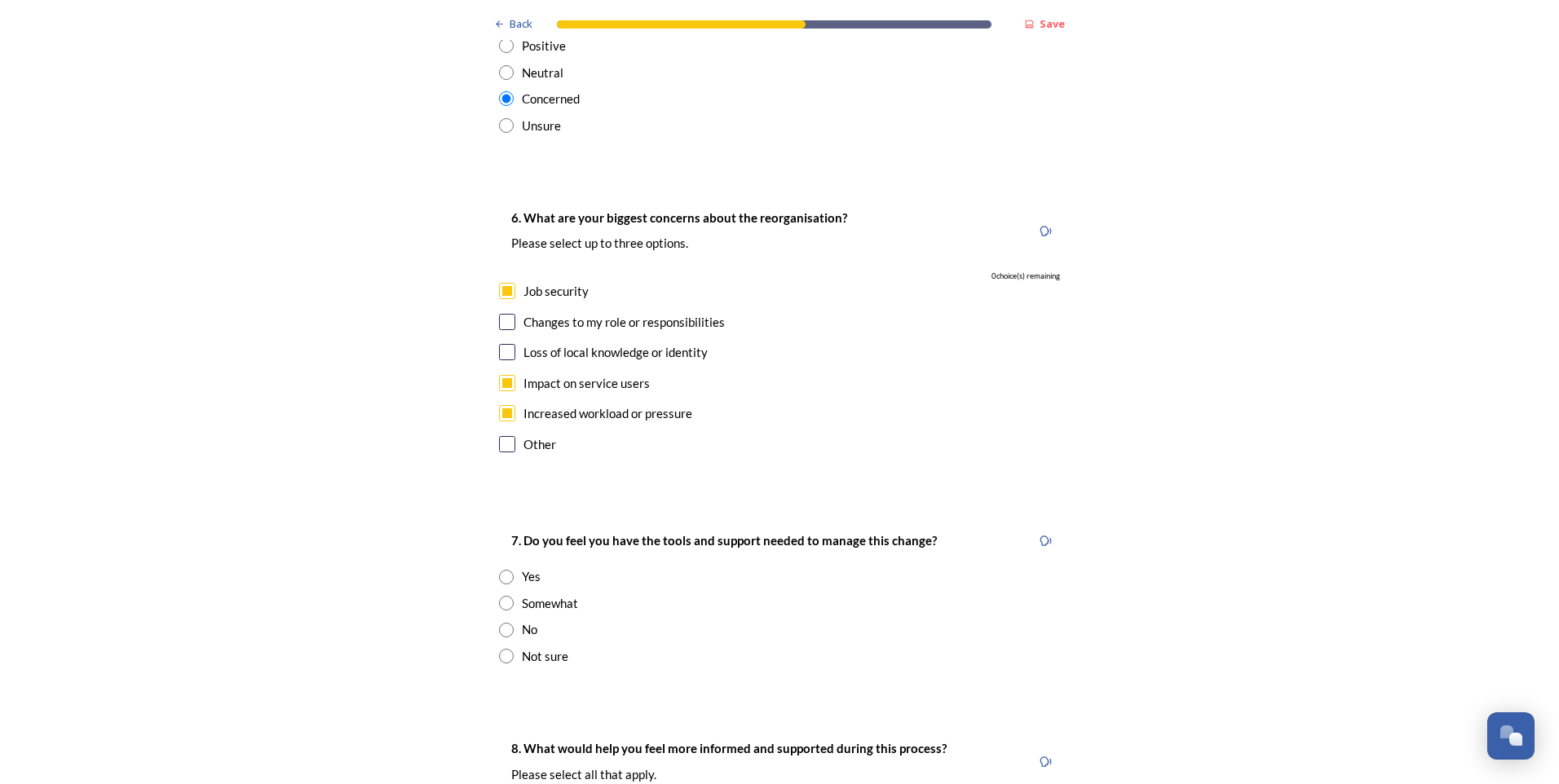
radio input "true"
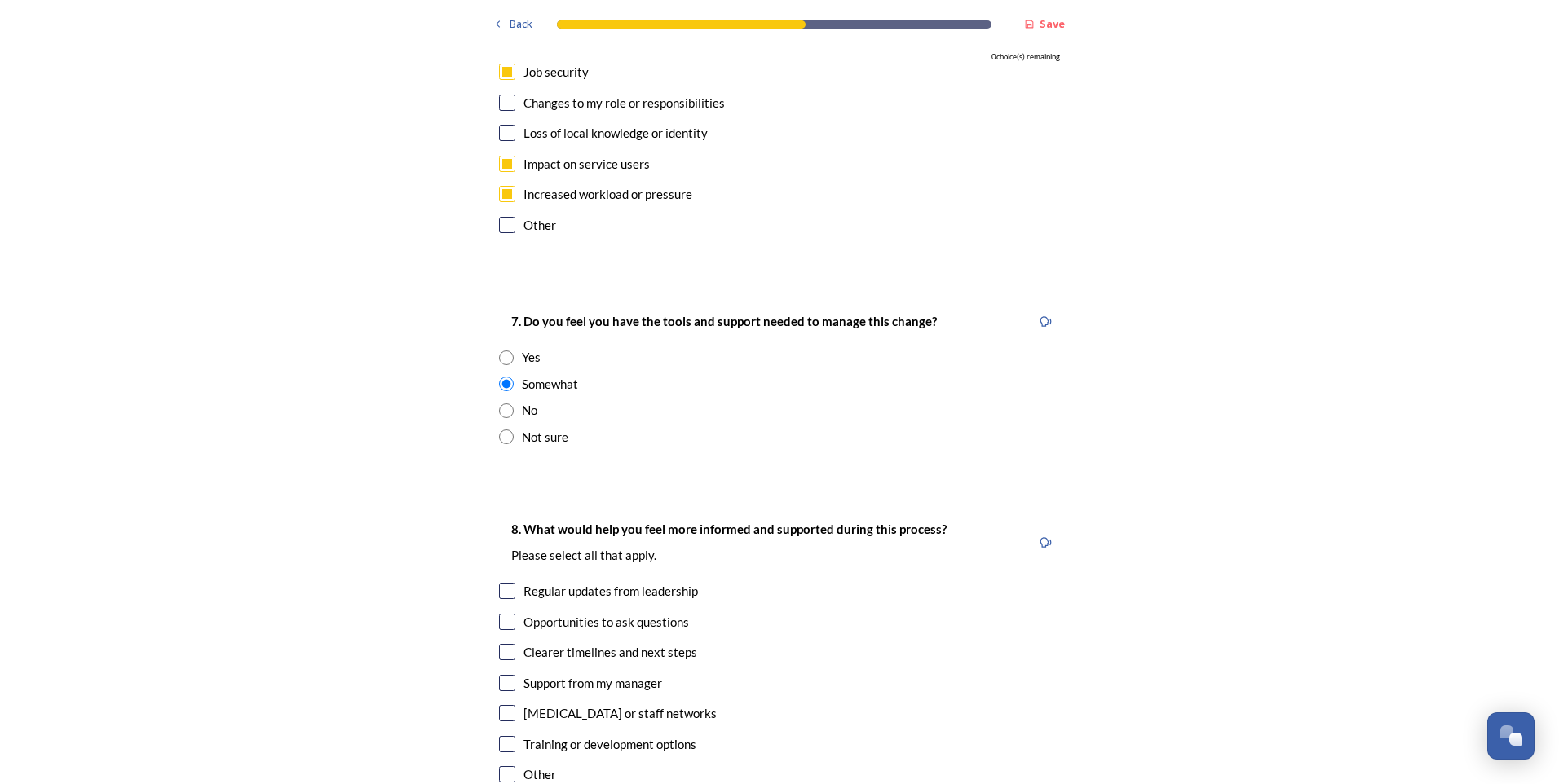
scroll to position [3342, 0]
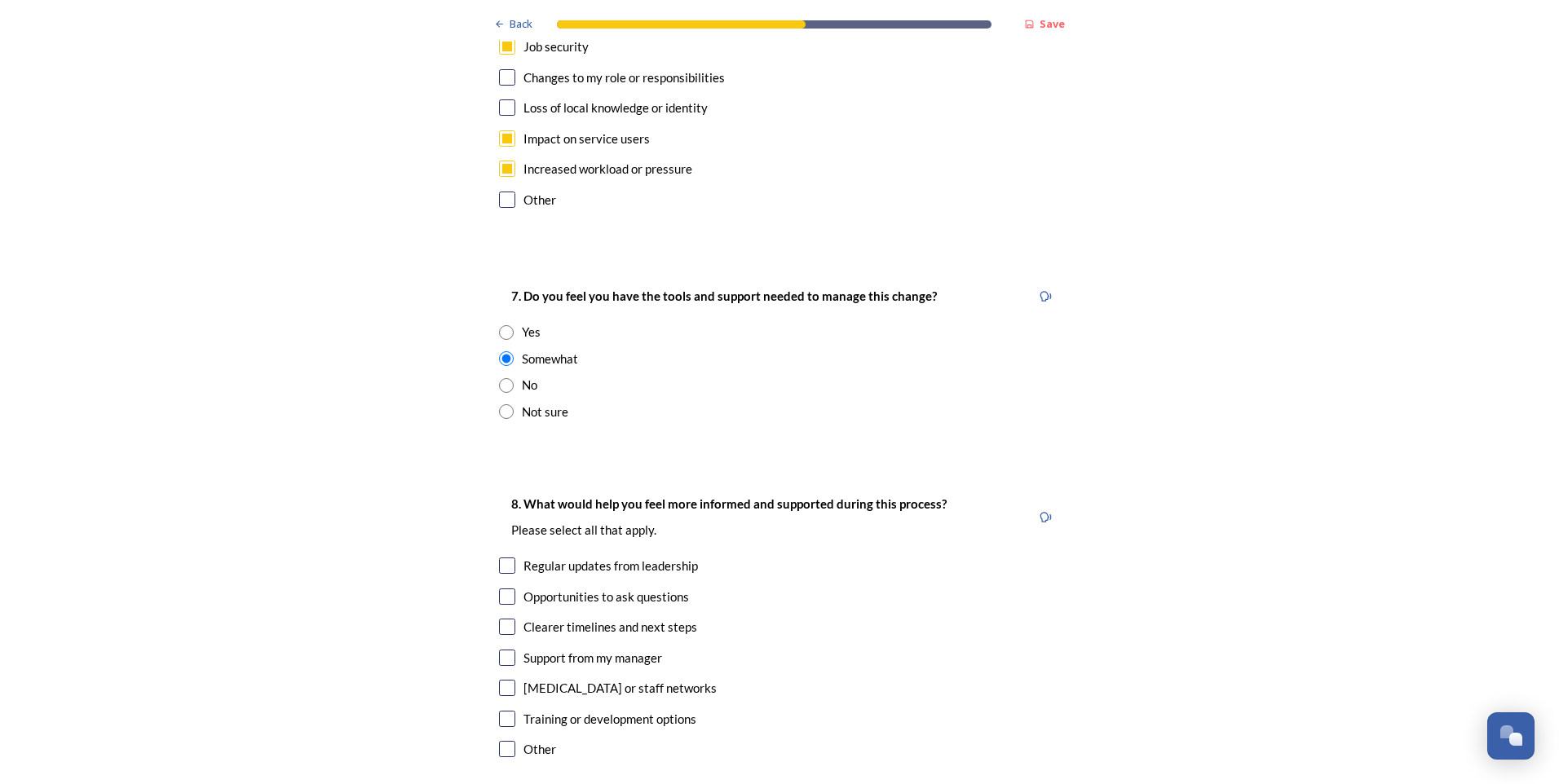
click at [499, 490] on input "checkbox" at bounding box center [507, 566] width 16 height 16
checkbox input "true"
click at [506, 490] on input "checkbox" at bounding box center [507, 597] width 16 height 16
checkbox input "true"
click at [499, 490] on input "checkbox" at bounding box center [507, 627] width 16 height 16
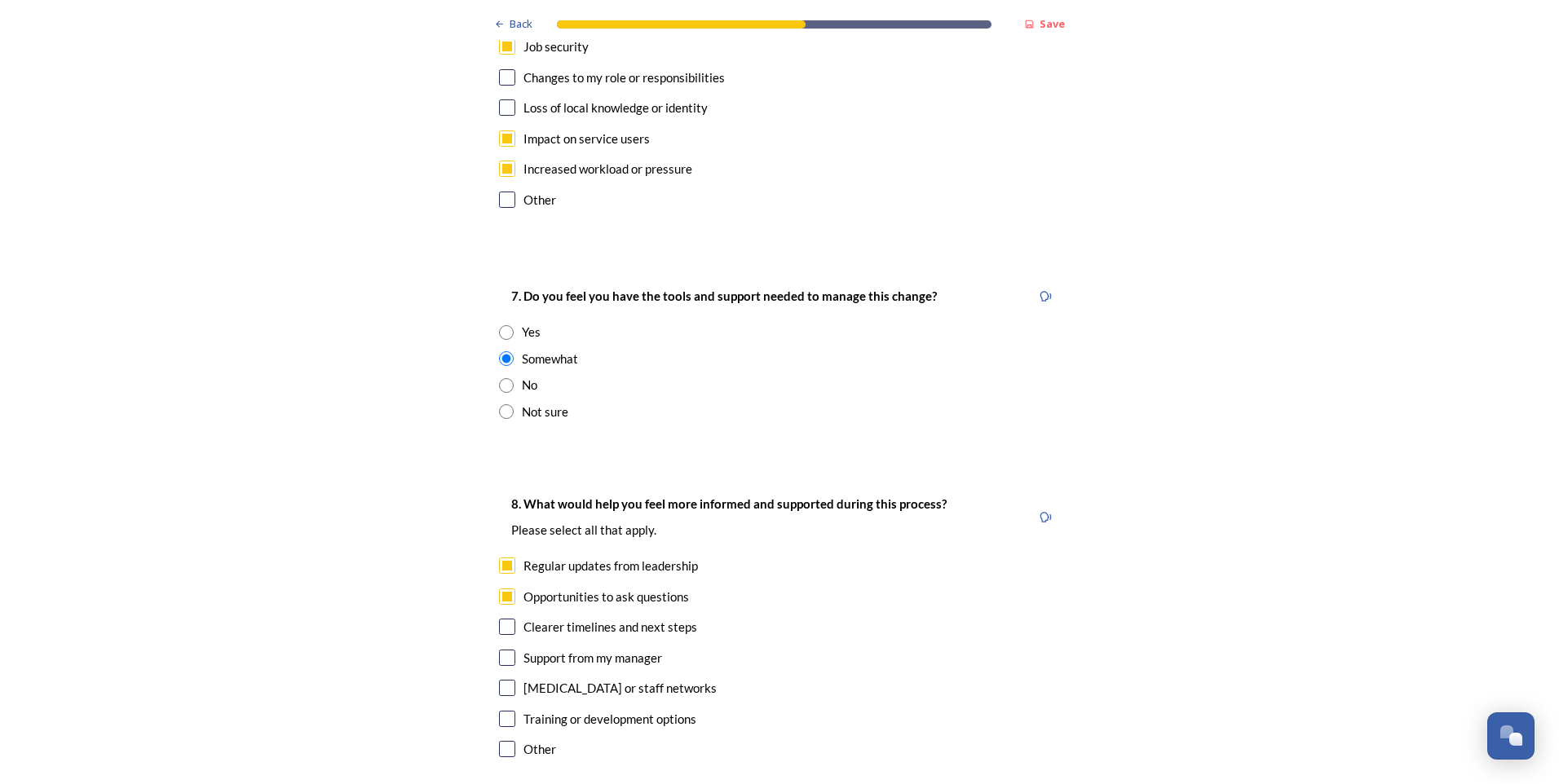
checkbox input "true"
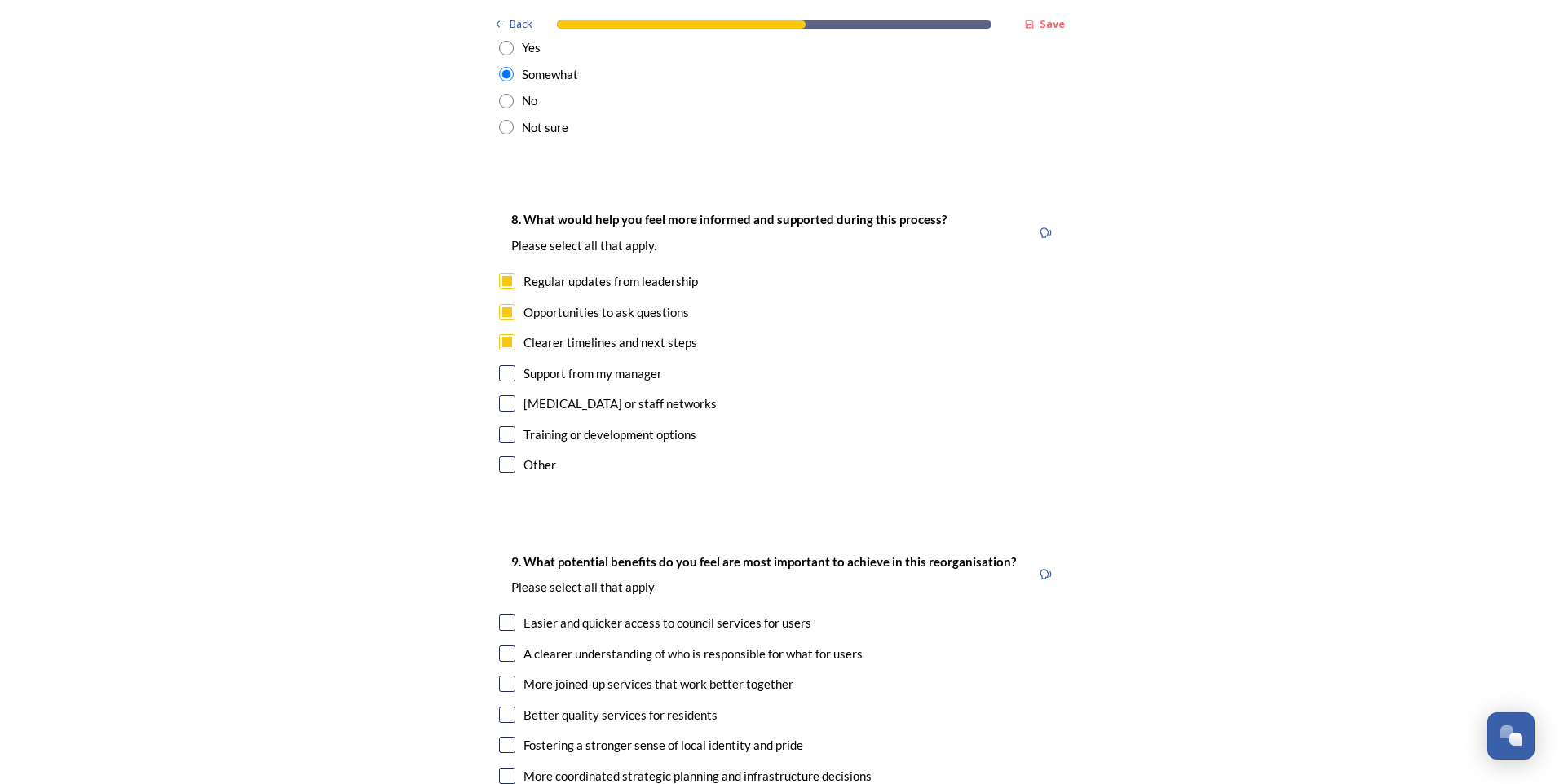
scroll to position [3668, 0]
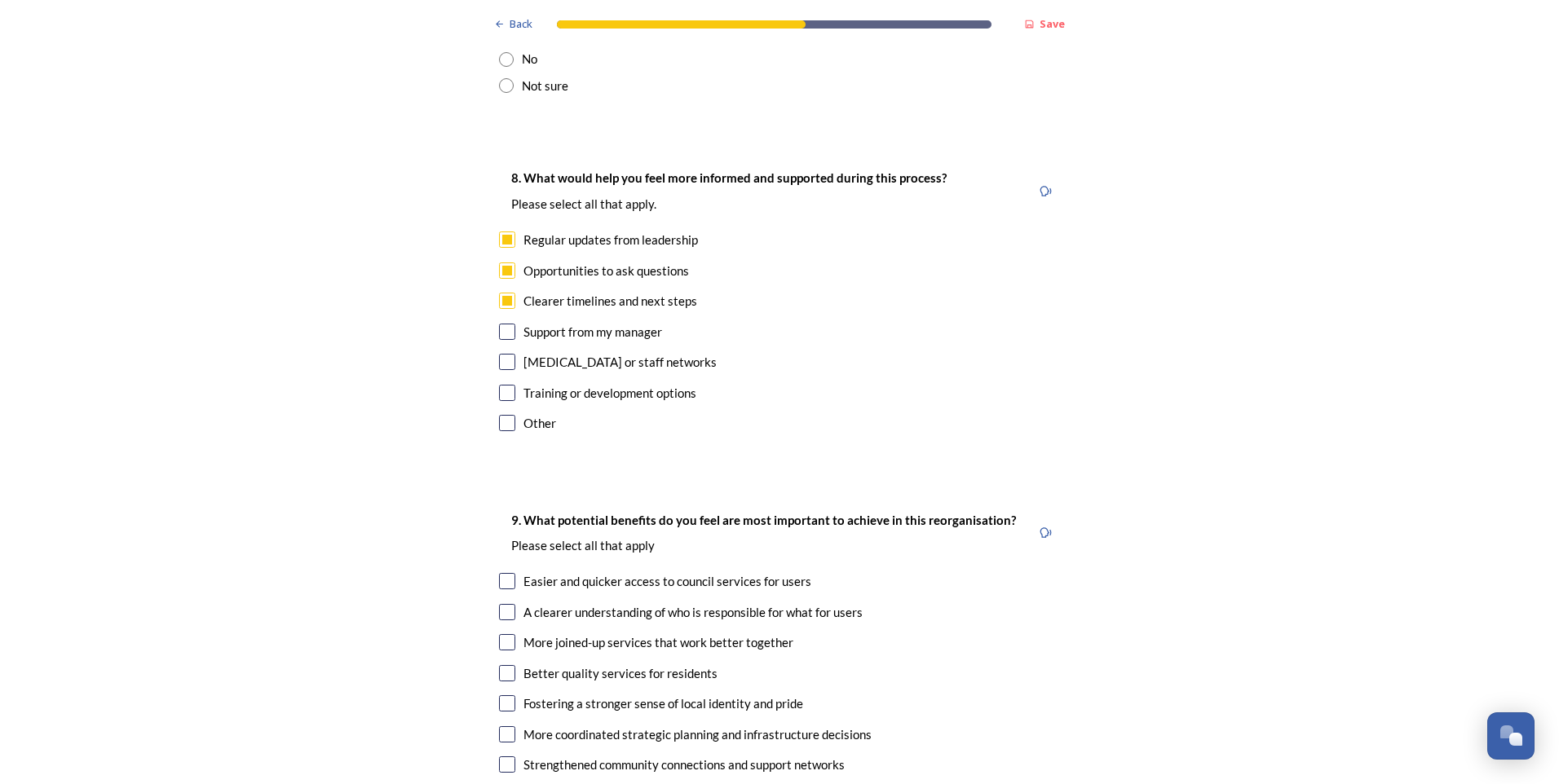
click at [499, 490] on input "checkbox" at bounding box center [507, 581] width 16 height 16
checkbox input "true"
click at [499, 490] on input "checkbox" at bounding box center [507, 612] width 16 height 16
checkbox input "true"
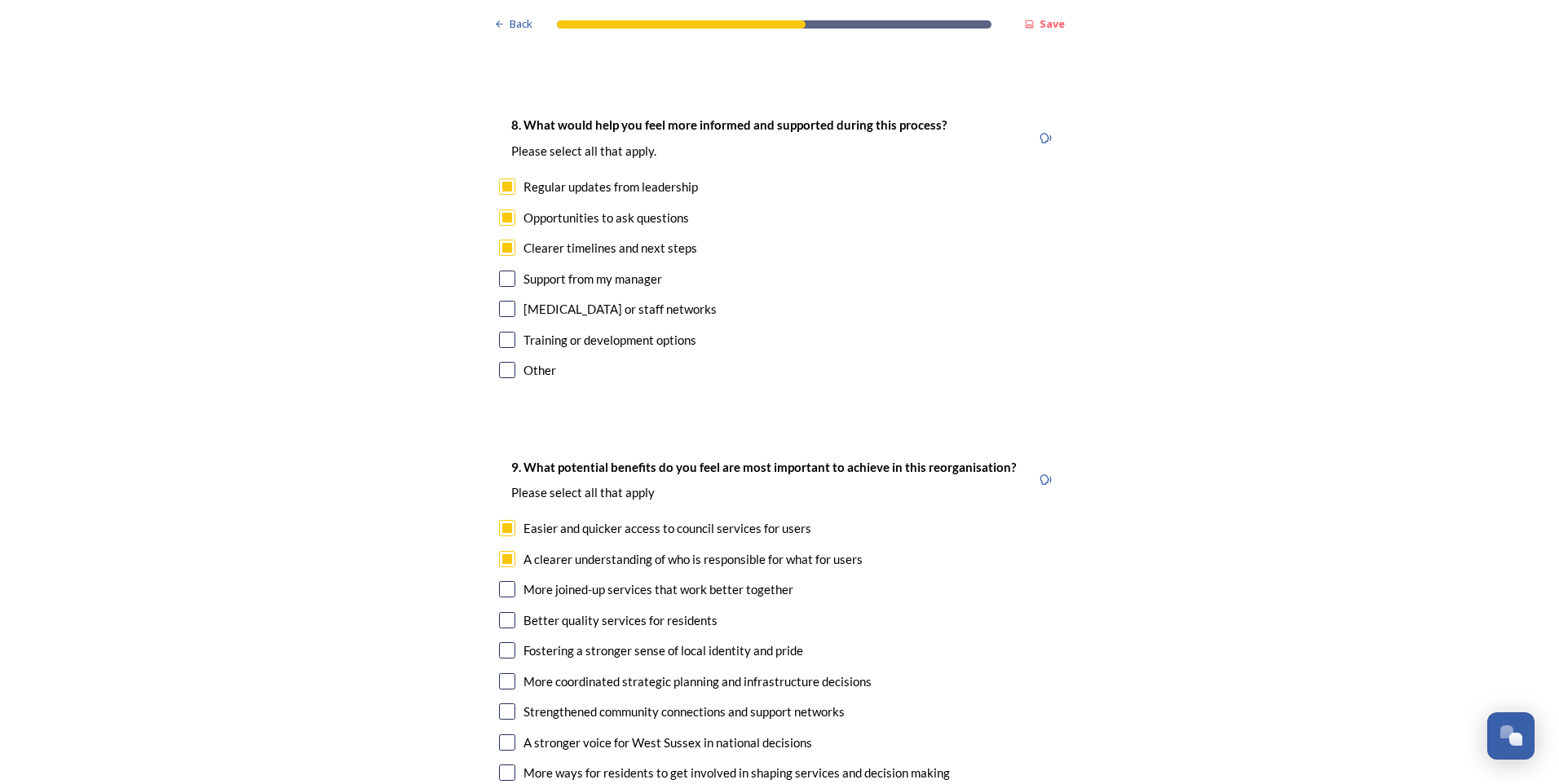
scroll to position [3750, 0]
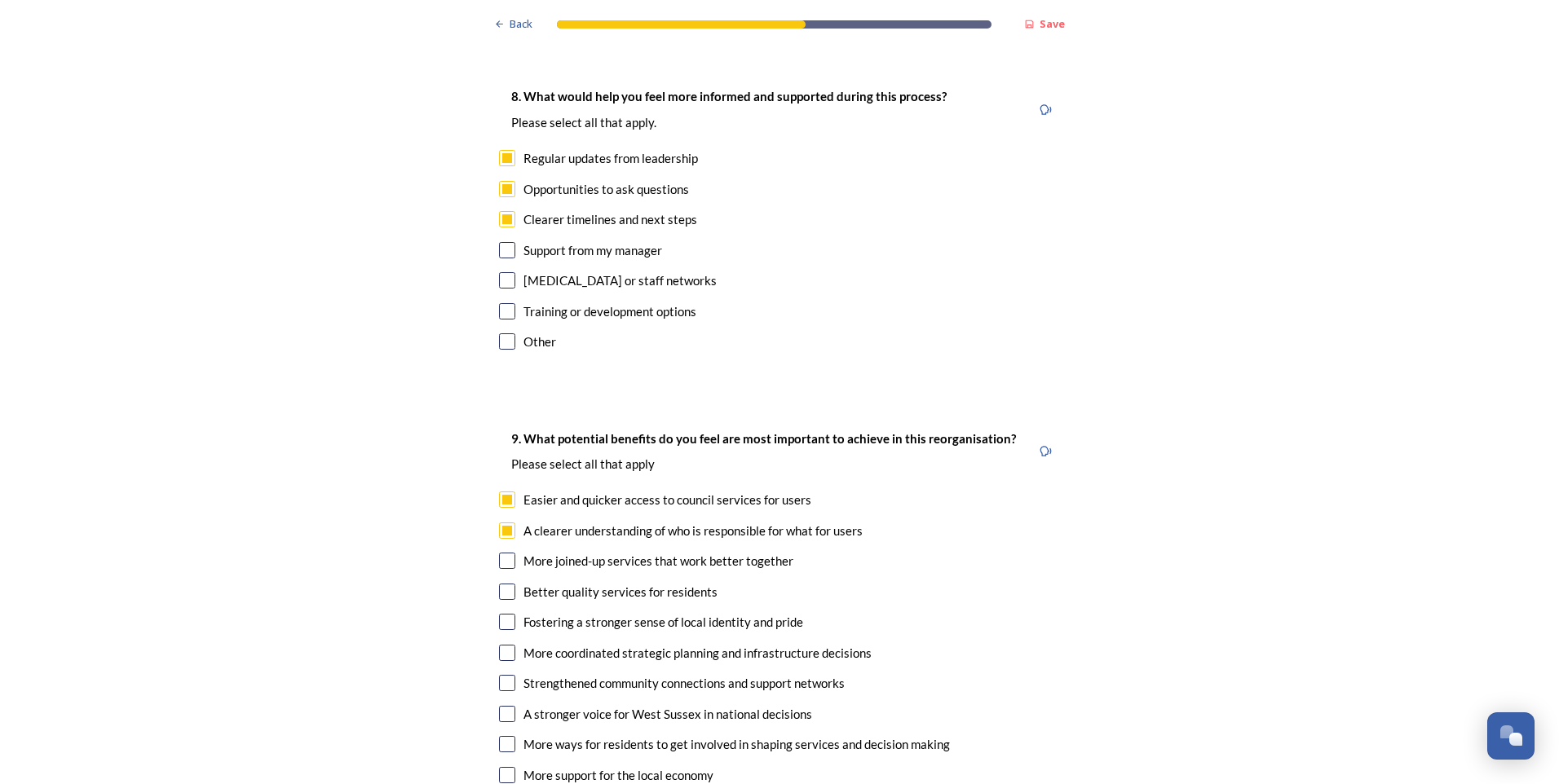
click at [501, 490] on input "checkbox" at bounding box center [507, 714] width 16 height 16
checkbox input "true"
click at [499, 490] on input "checkbox" at bounding box center [507, 653] width 16 height 16
checkbox input "true"
click at [499, 490] on input "checkbox" at bounding box center [507, 592] width 16 height 16
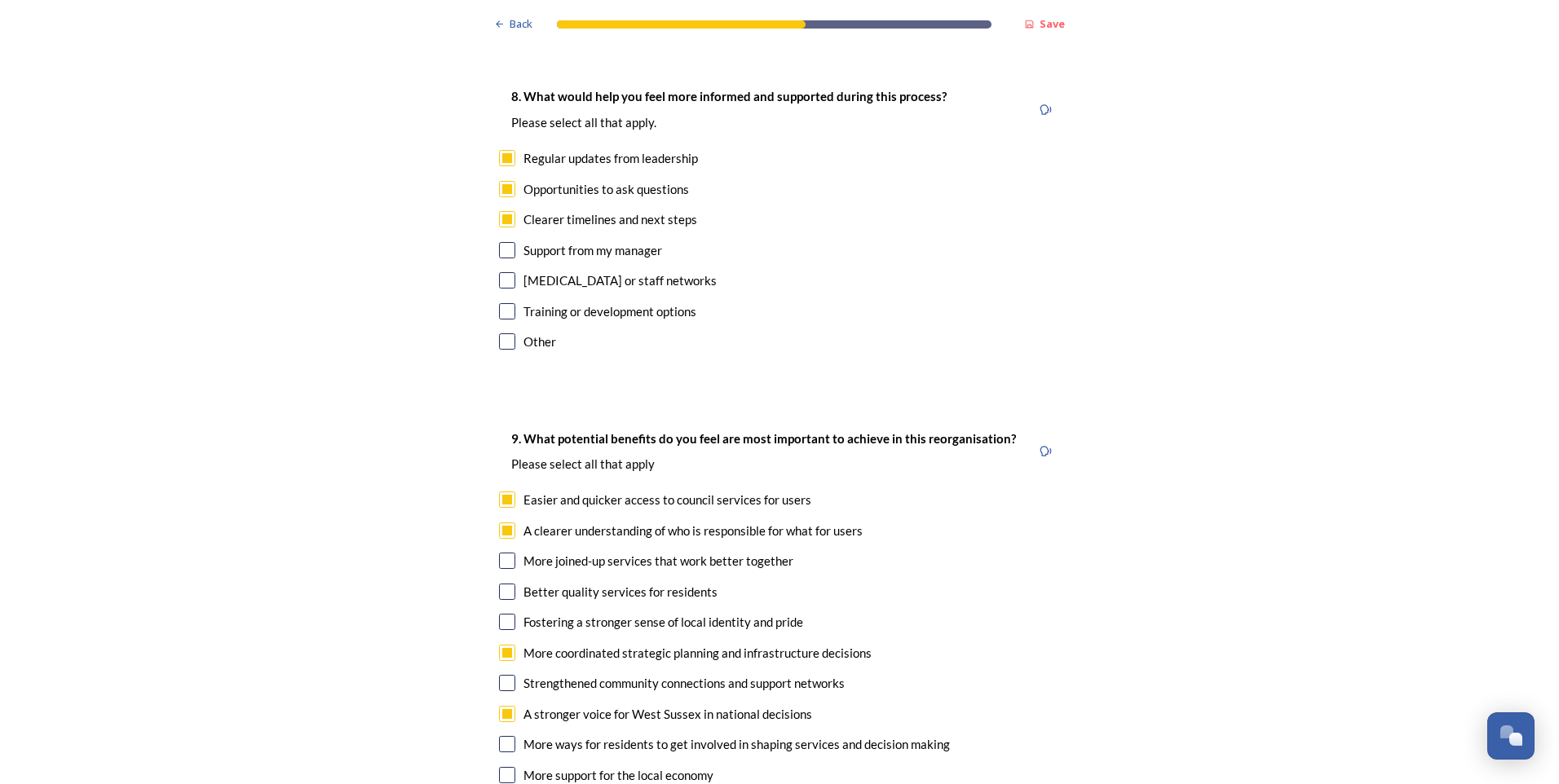
checkbox input "true"
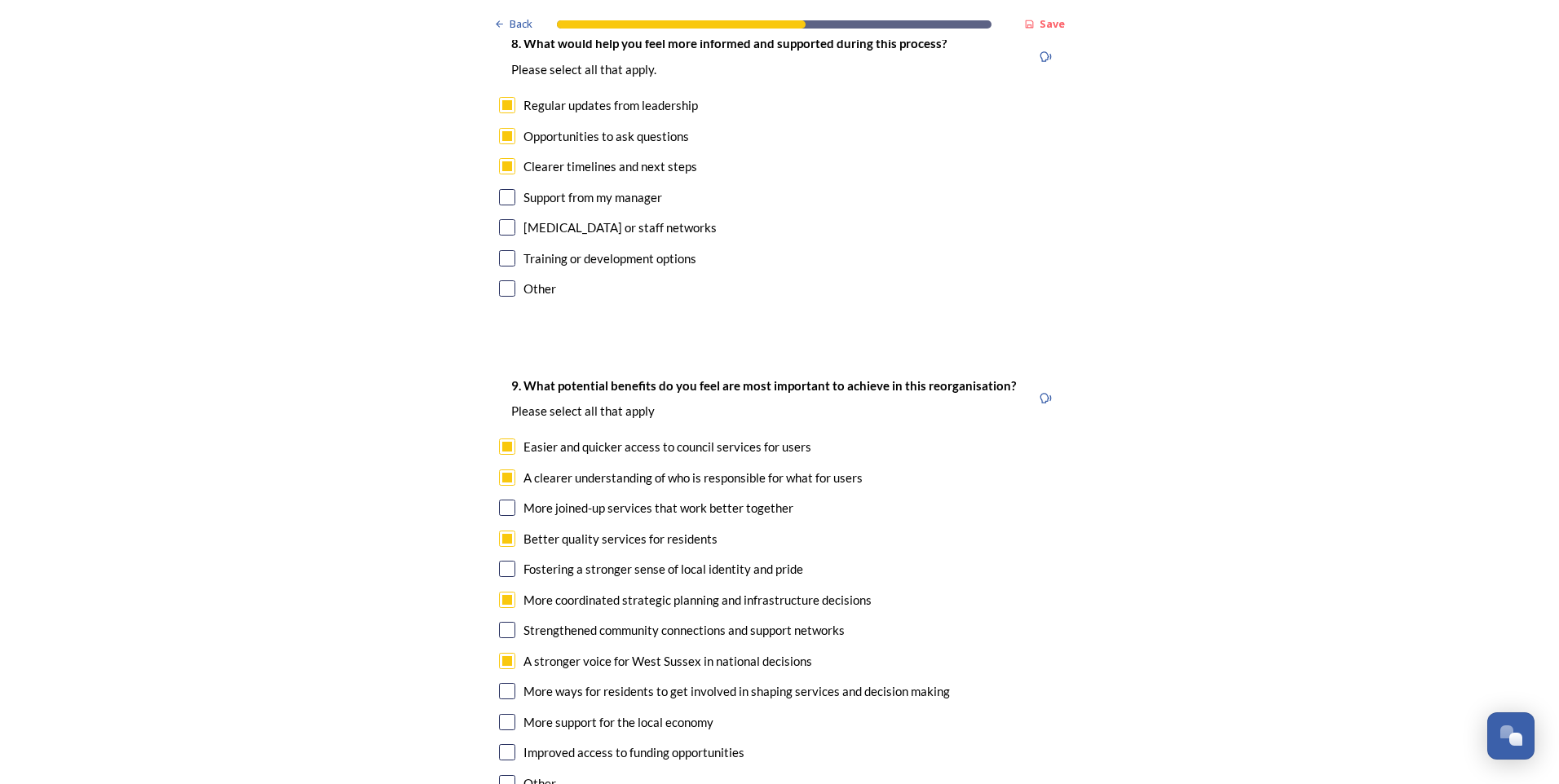
scroll to position [3831, 0]
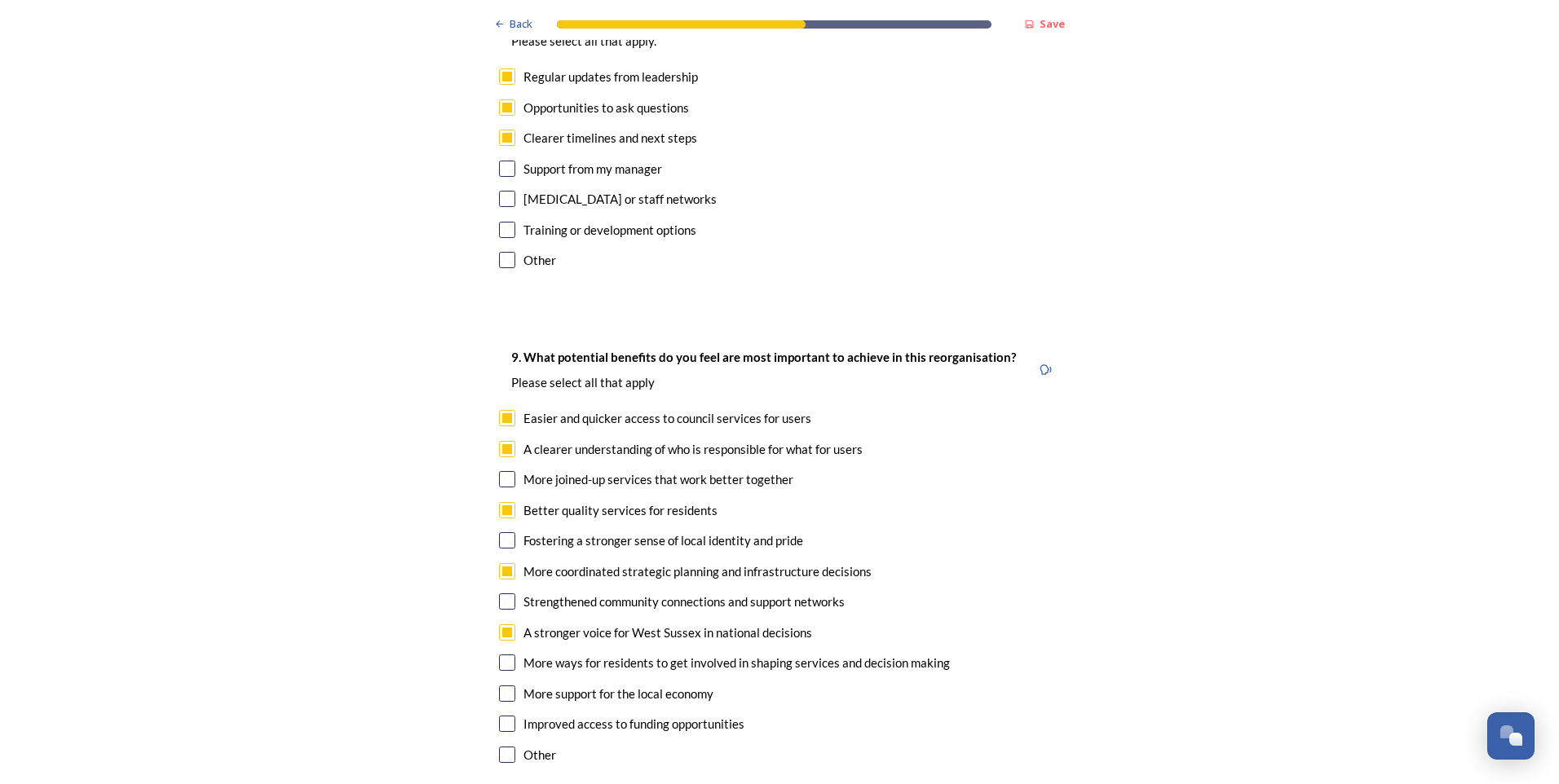
click at [502, 490] on input "checkbox" at bounding box center [507, 602] width 16 height 16
checkbox input "true"
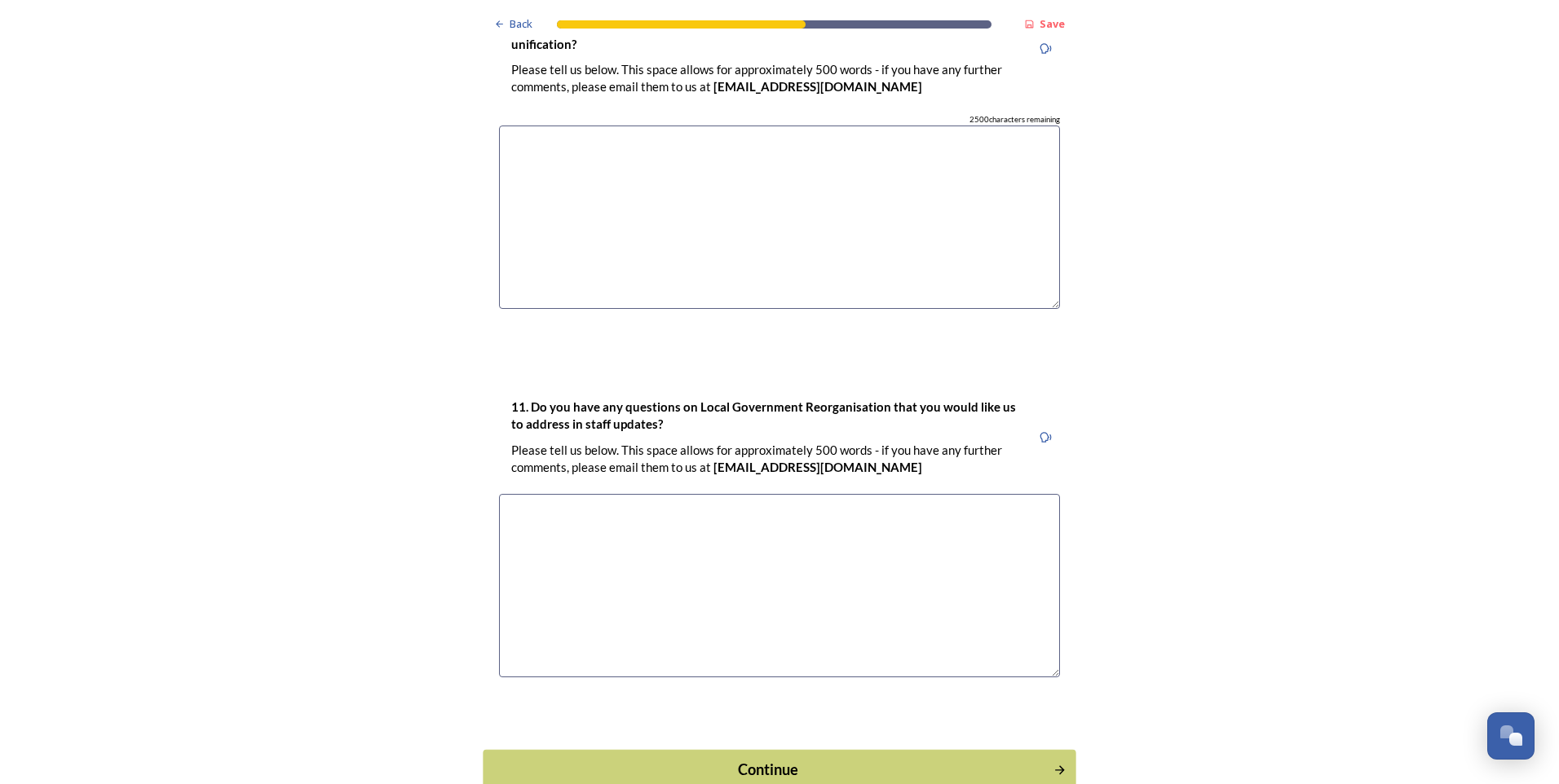
scroll to position [4689, 0]
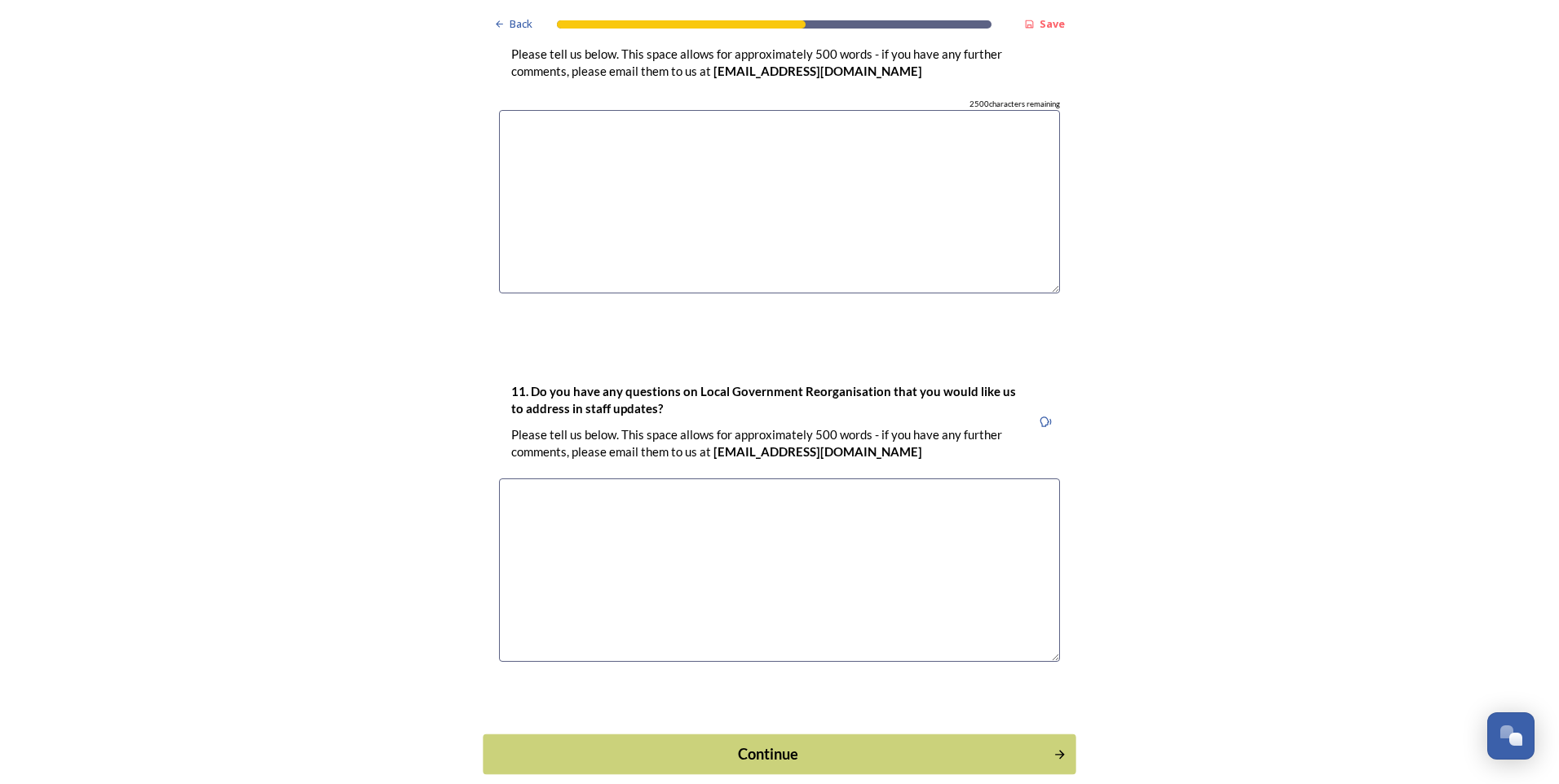
click at [600, 490] on div "Continue" at bounding box center [768, 754] width 552 height 22
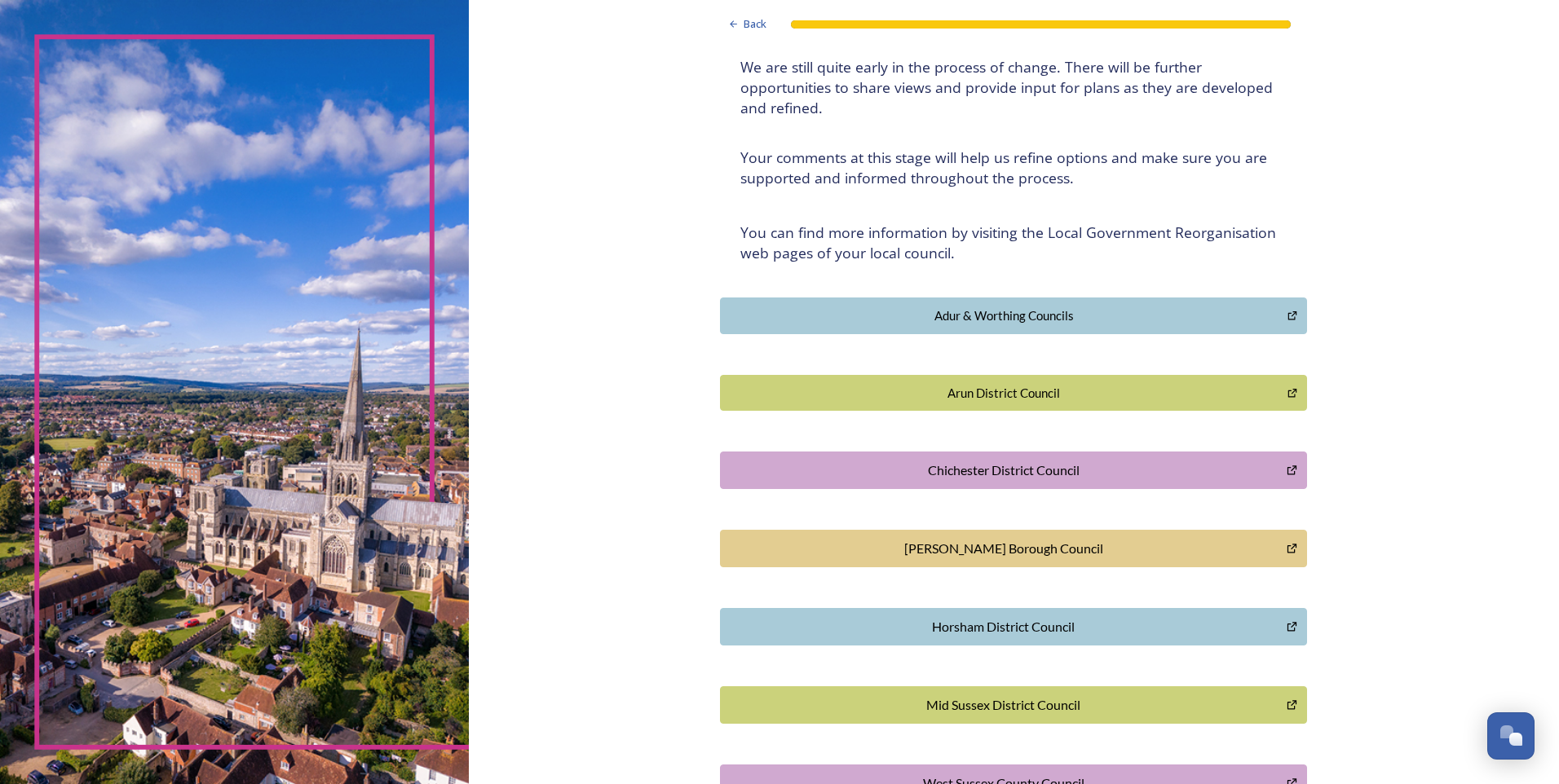
scroll to position [0, 0]
